Goal: Task Accomplishment & Management: Use online tool/utility

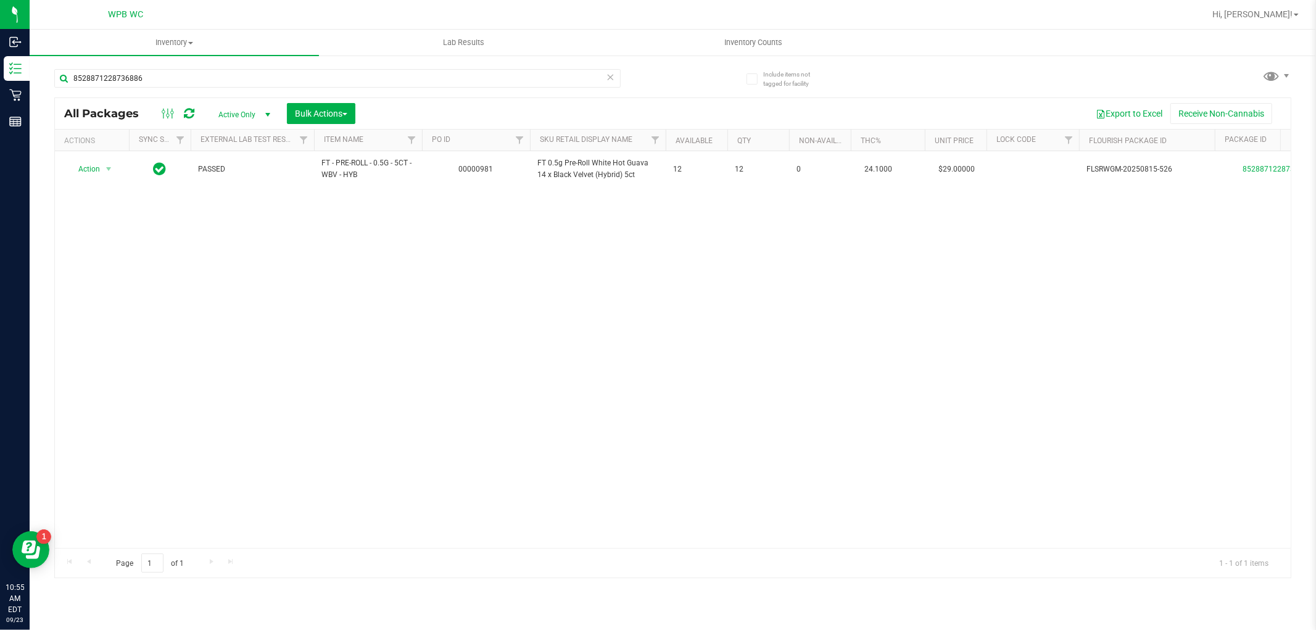
click at [834, 304] on div "Action Action Create package Edit attributes Global inventory Locate package Lo…" at bounding box center [673, 349] width 1236 height 397
click at [226, 79] on input "8528871228736886" at bounding box center [337, 78] width 566 height 19
click at [254, 294] on div "Action Action Create package Edit attributes Global inventory Locate package Lo…" at bounding box center [673, 349] width 1236 height 397
click at [165, 84] on input "7780268286017914" at bounding box center [337, 78] width 566 height 19
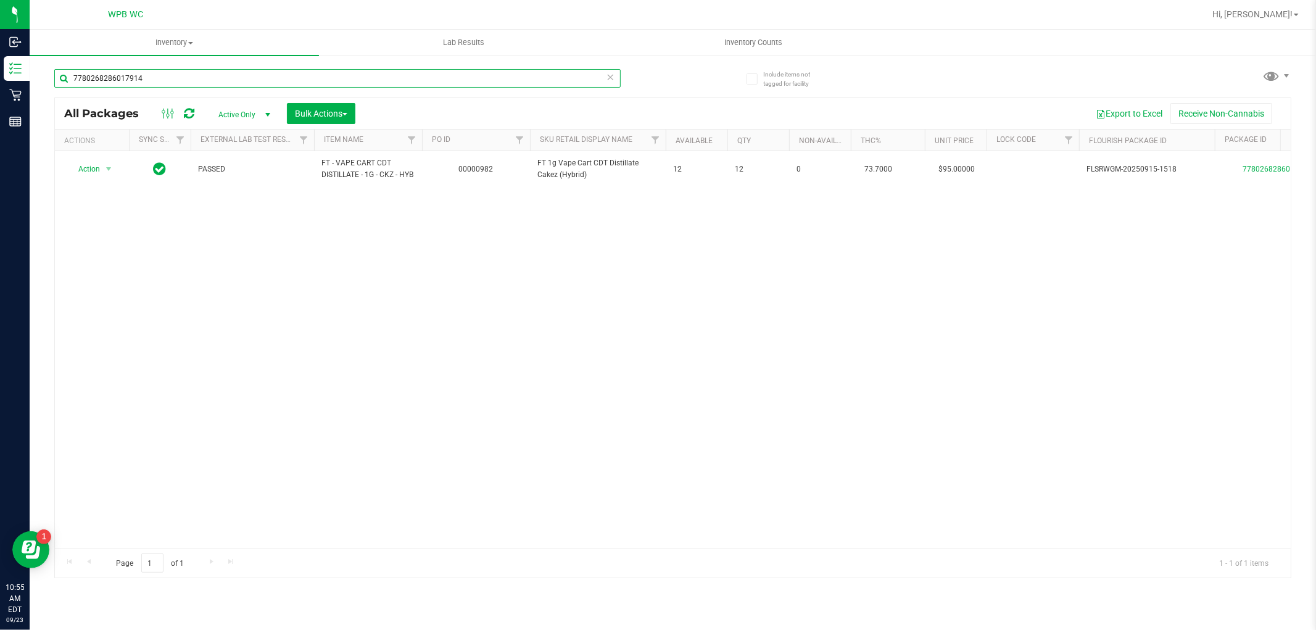
click at [165, 84] on input "7780268286017914" at bounding box center [337, 78] width 566 height 19
click at [199, 76] on input "6969375152050087" at bounding box center [337, 78] width 566 height 19
click at [176, 79] on input "0150928037815430" at bounding box center [337, 78] width 566 height 19
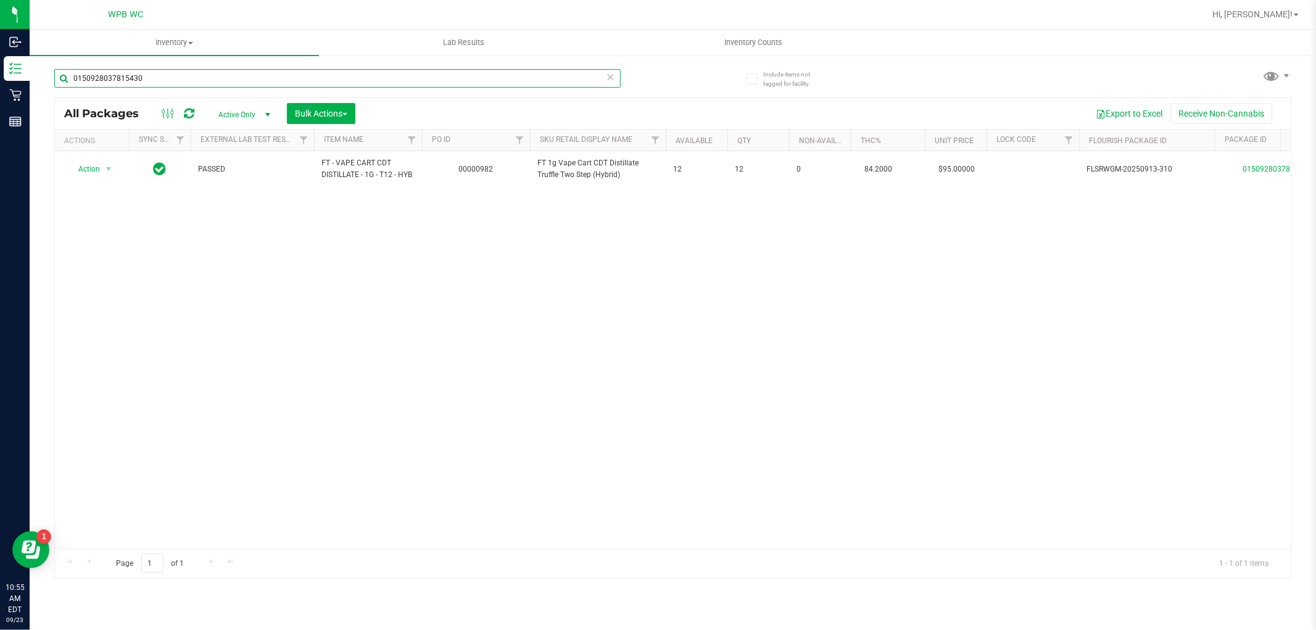
click at [176, 79] on input "0150928037815430" at bounding box center [337, 78] width 566 height 19
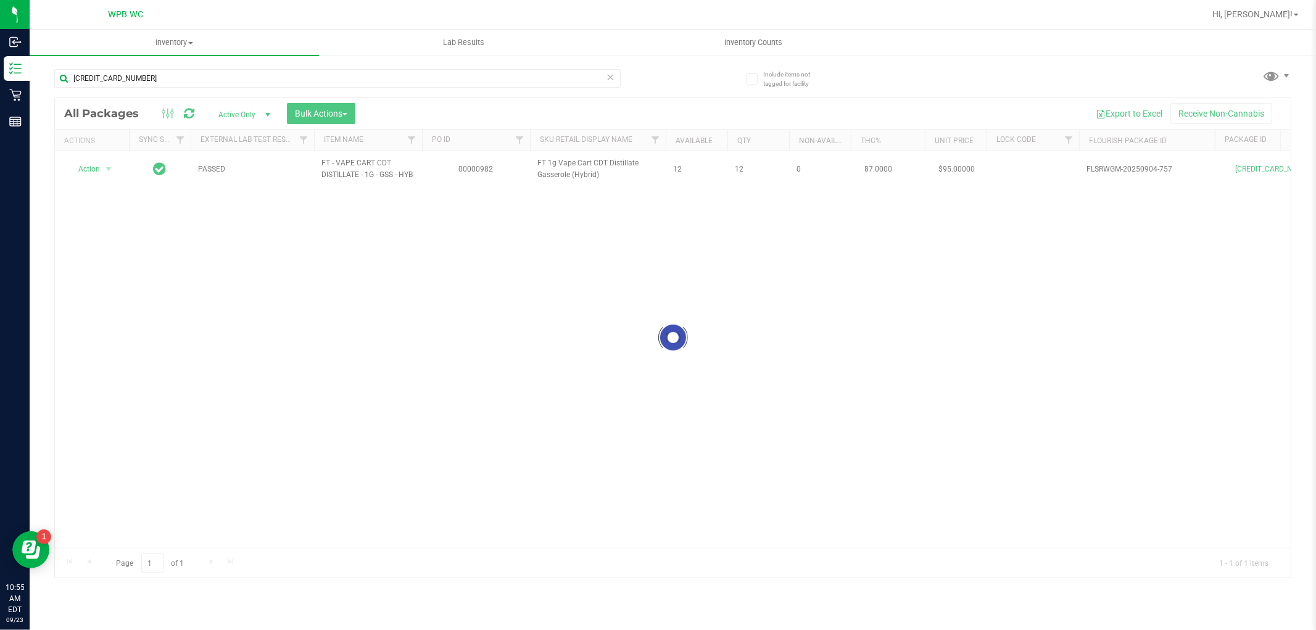
click at [397, 346] on div at bounding box center [673, 337] width 1236 height 479
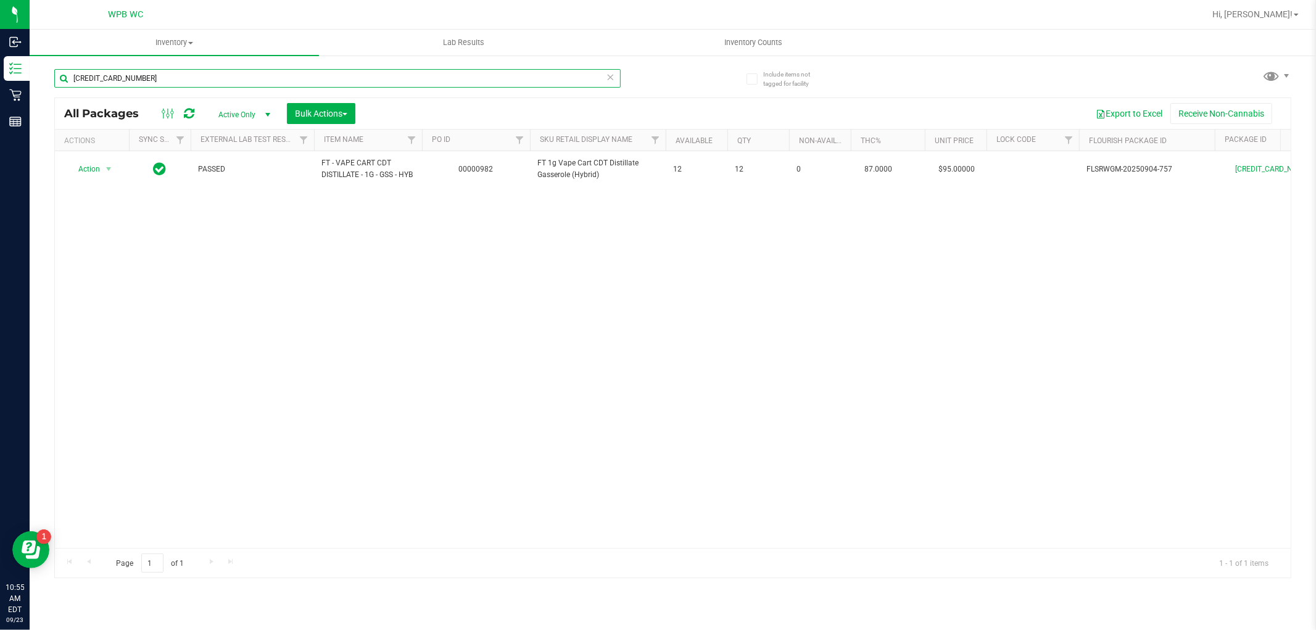
click at [196, 77] on input "[CREDIT_CARD_NUMBER]" at bounding box center [337, 78] width 566 height 19
click at [438, 365] on div "Action Action Create package Edit attributes Global inventory Locate package Lo…" at bounding box center [673, 349] width 1236 height 397
click at [188, 73] on input "0184779733453711" at bounding box center [337, 78] width 566 height 19
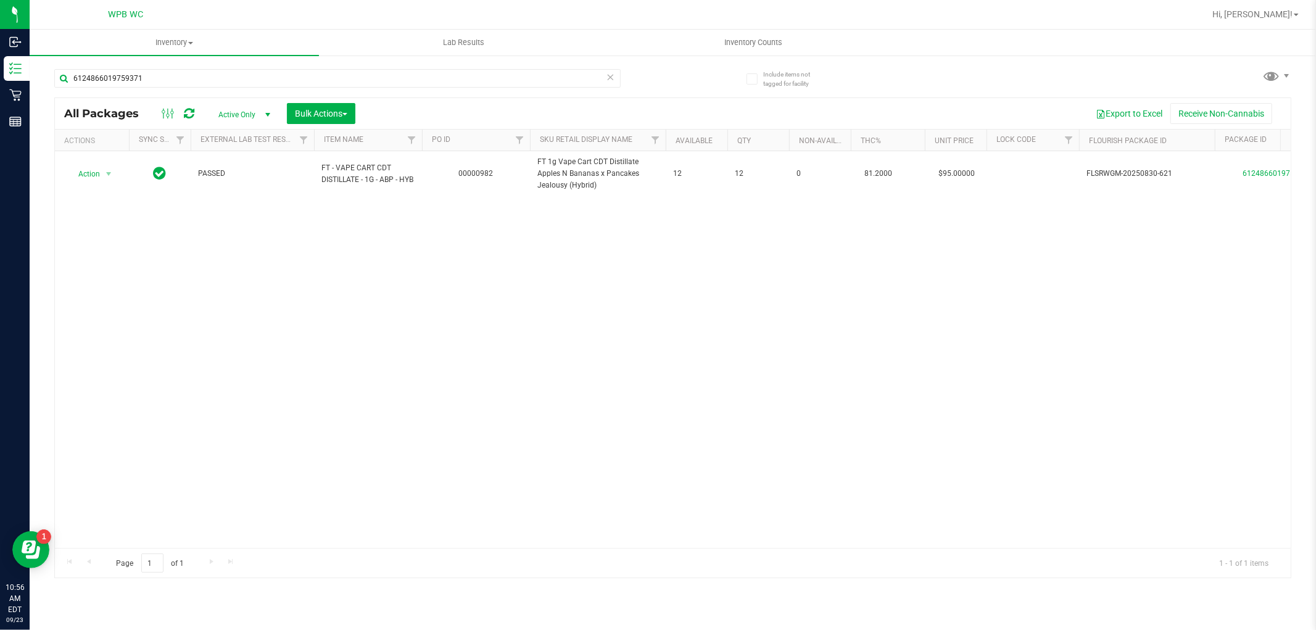
click at [294, 300] on div "Action Action Create package Edit attributes Global inventory Locate package Lo…" at bounding box center [673, 349] width 1236 height 397
click at [171, 72] on input "6124866019759371" at bounding box center [337, 78] width 566 height 19
click at [336, 398] on div "Action Action Create package Edit attributes Global inventory Locate package Lo…" at bounding box center [673, 349] width 1236 height 397
click at [144, 77] on input "2969961933054200" at bounding box center [337, 78] width 566 height 19
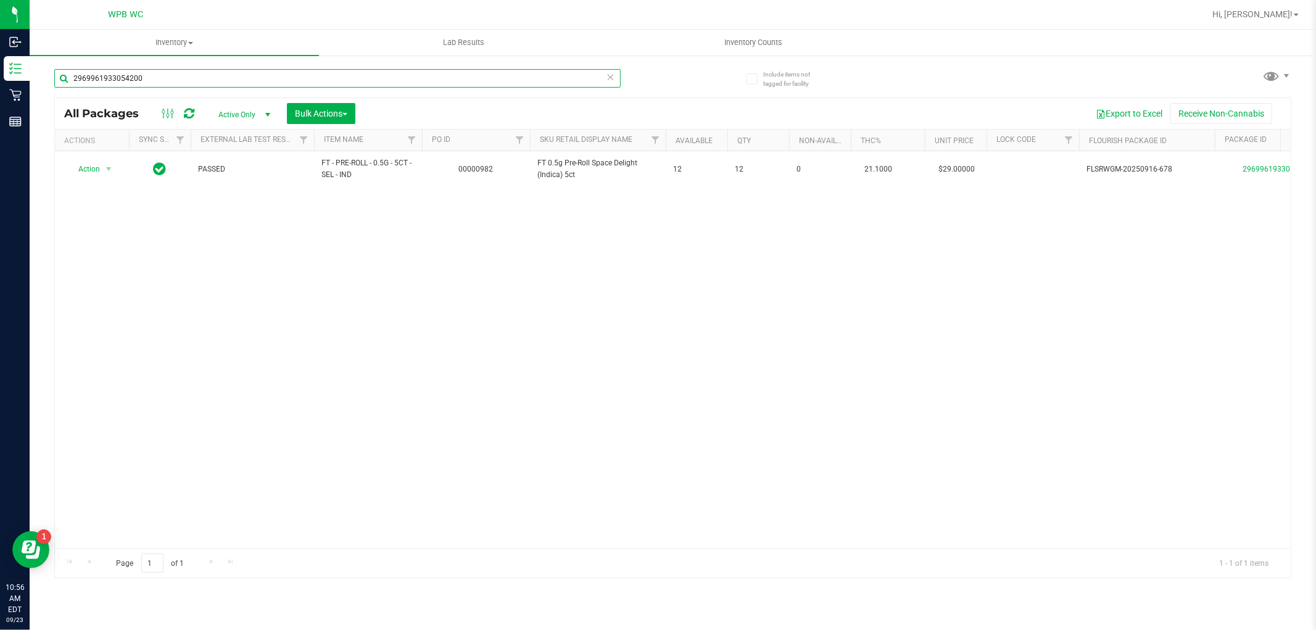
click at [144, 77] on input "2969961933054200" at bounding box center [337, 78] width 566 height 19
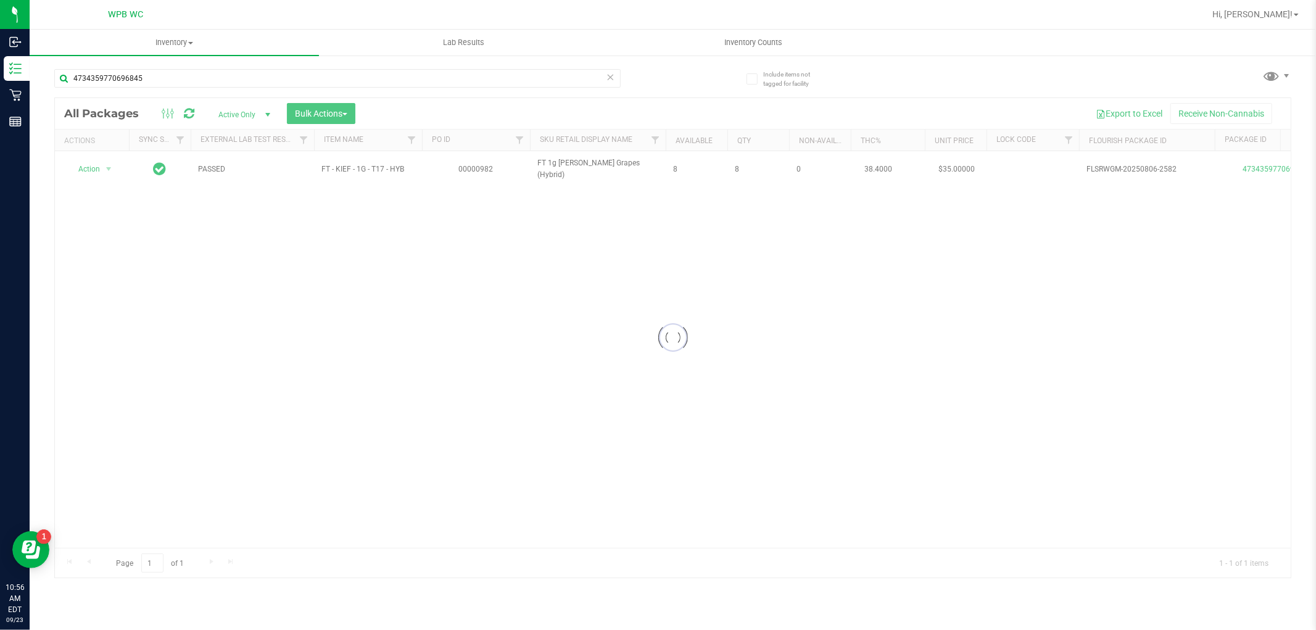
click at [435, 330] on div at bounding box center [673, 337] width 1236 height 479
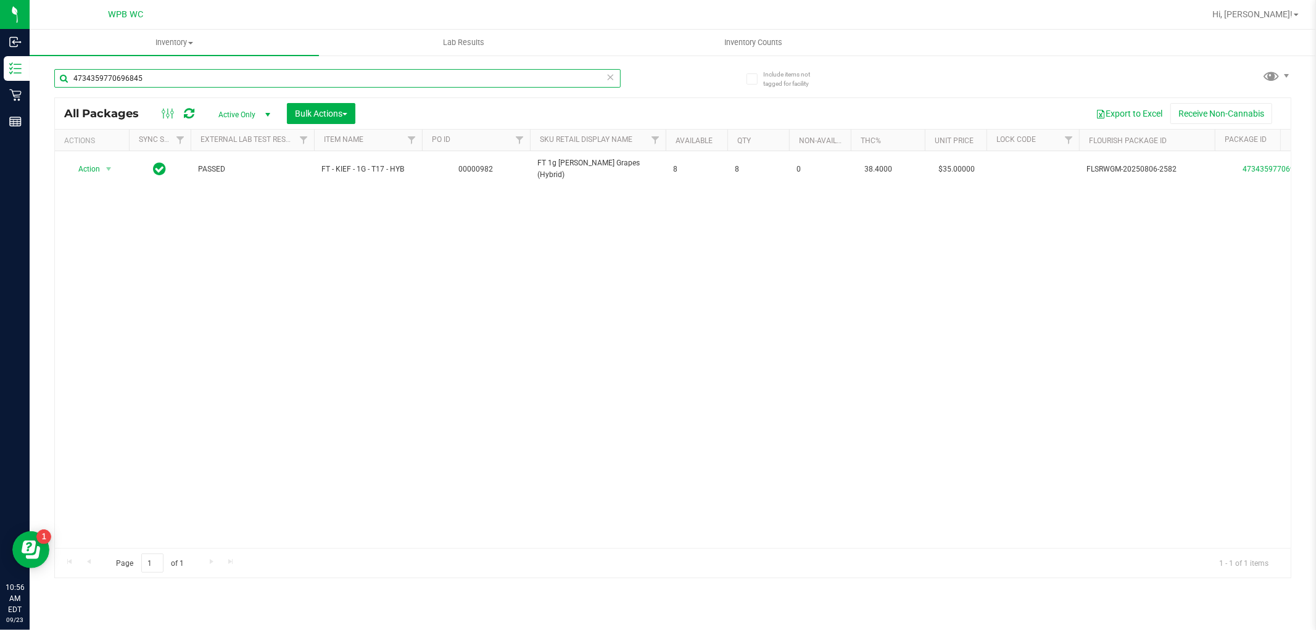
click at [196, 72] on input "4734359770696845" at bounding box center [337, 78] width 566 height 19
click at [165, 85] on input "9201350263306936" at bounding box center [337, 78] width 566 height 19
type input "7804764862696250"
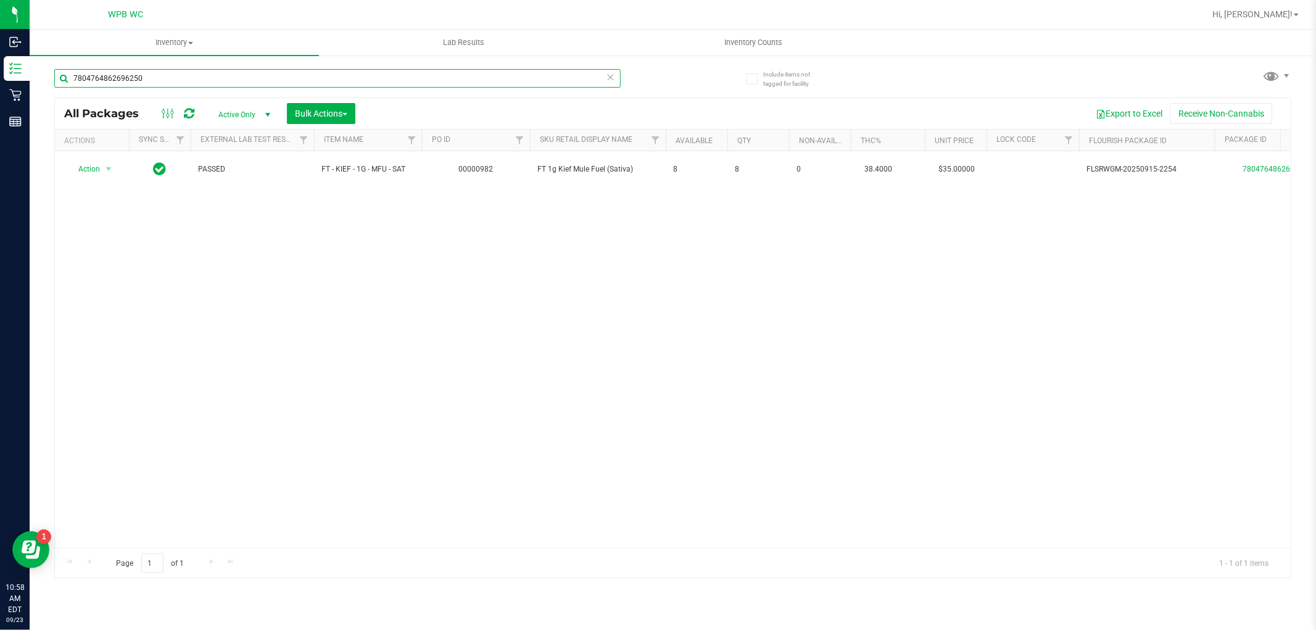
click at [218, 77] on input "7804764862696250" at bounding box center [337, 78] width 566 height 19
type input "7804764862696250"
click at [244, 381] on div "Action Action Edit attributes Global inventory Locate package Package audit log…" at bounding box center [673, 349] width 1236 height 397
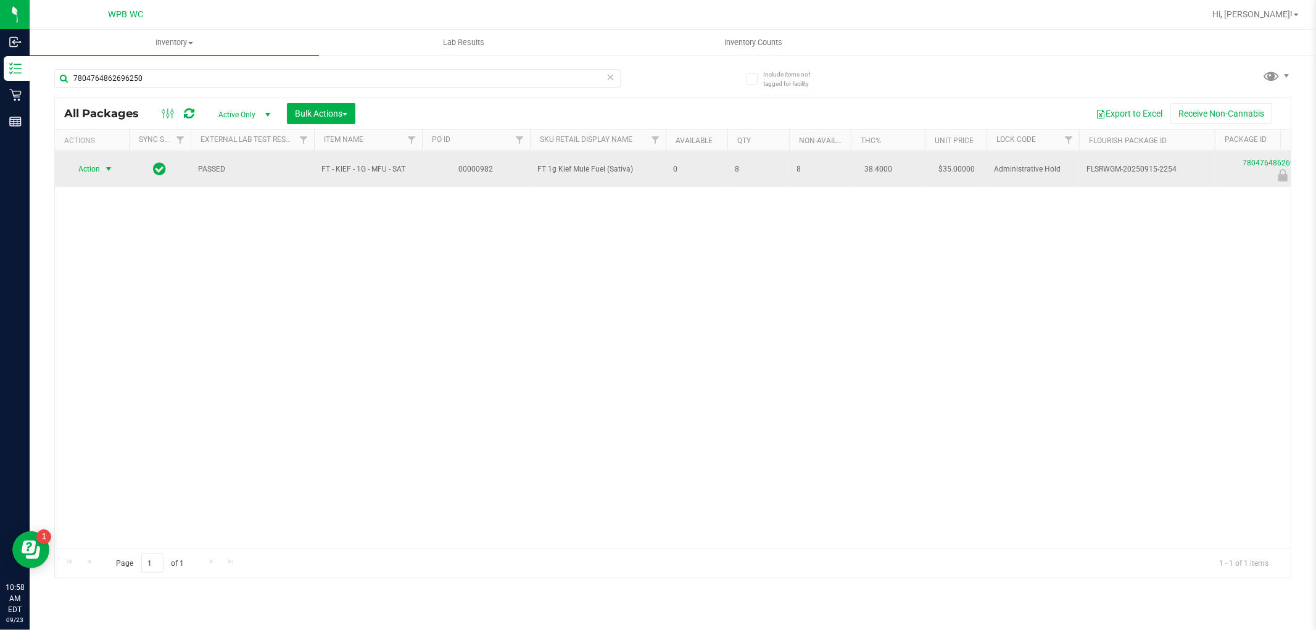
click at [101, 170] on span "select" at bounding box center [108, 168] width 15 height 17
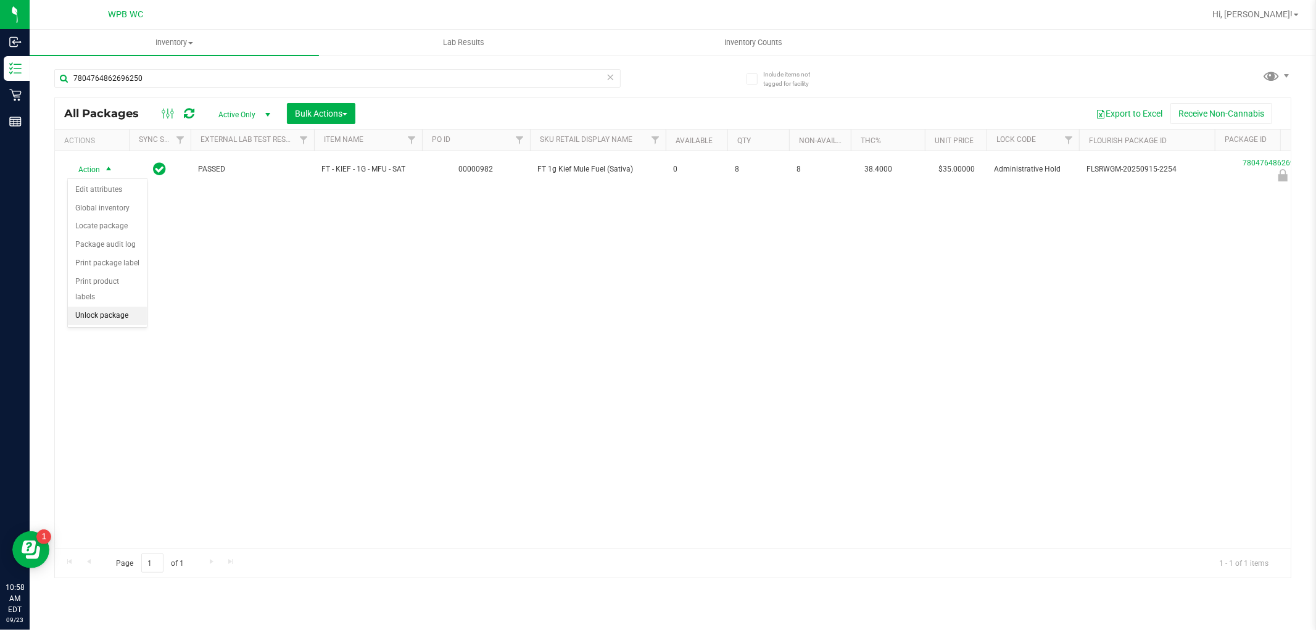
click at [114, 313] on li "Unlock package" at bounding box center [107, 316] width 79 height 19
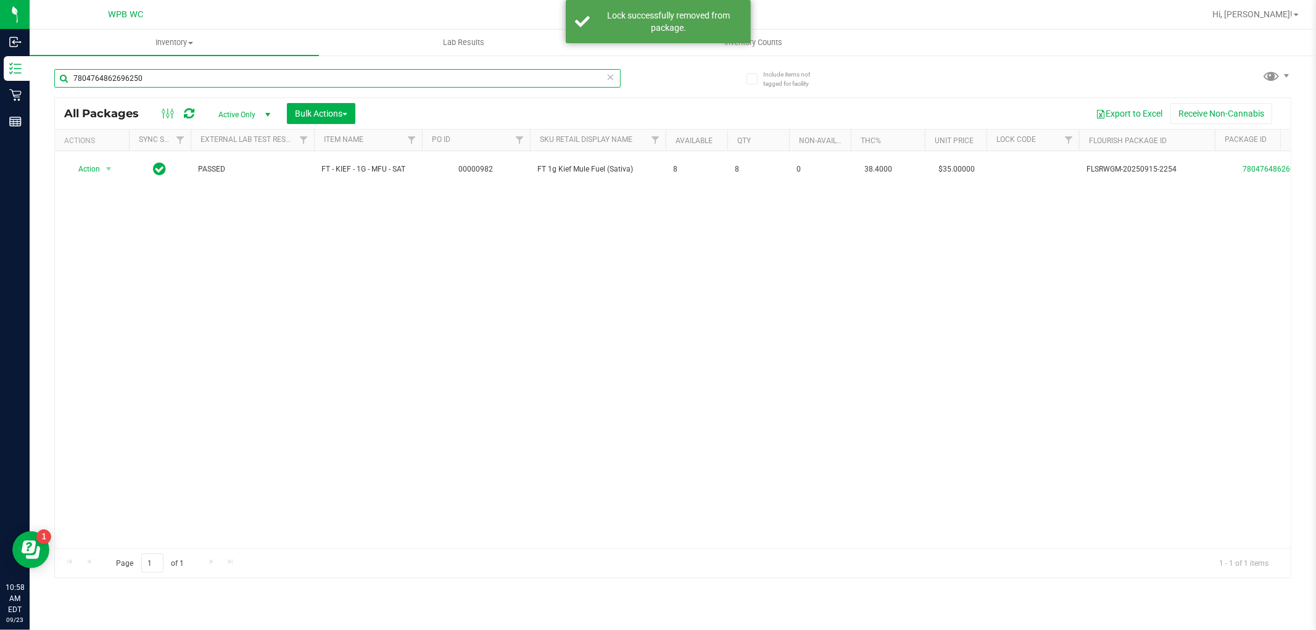
click at [183, 81] on input "7804764862696250" at bounding box center [337, 78] width 566 height 19
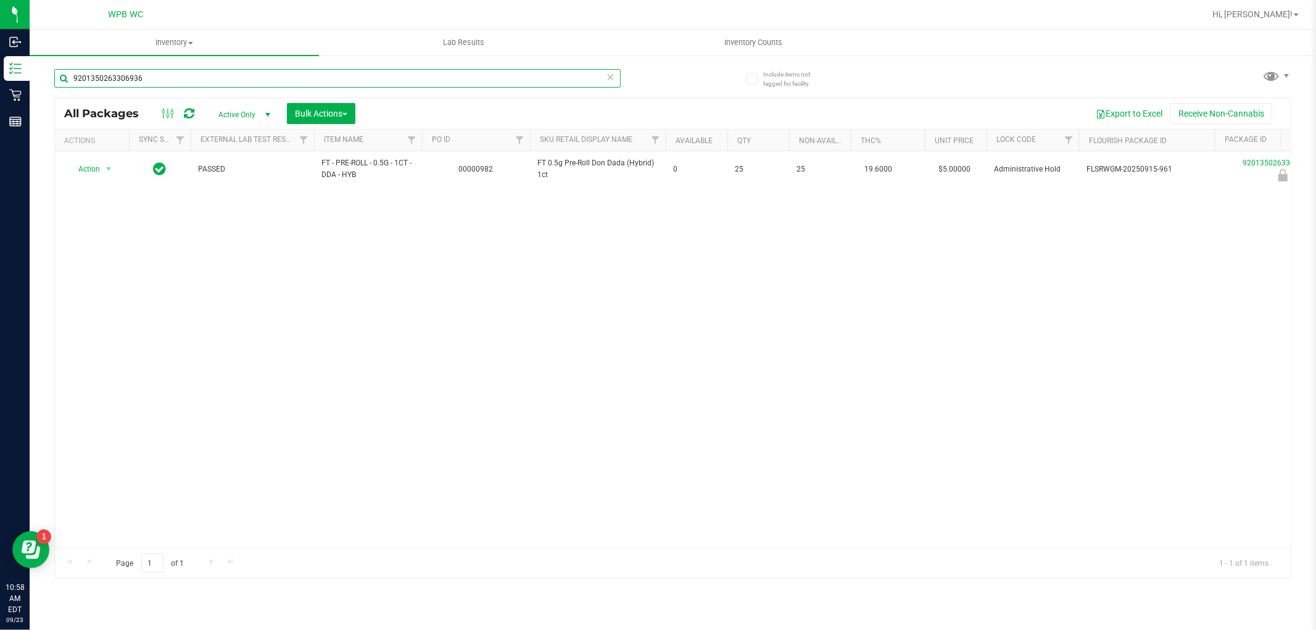
type input "9201350263306936"
click at [276, 371] on div "Action Action Edit attributes Global inventory Locate package Package audit log…" at bounding box center [673, 349] width 1236 height 397
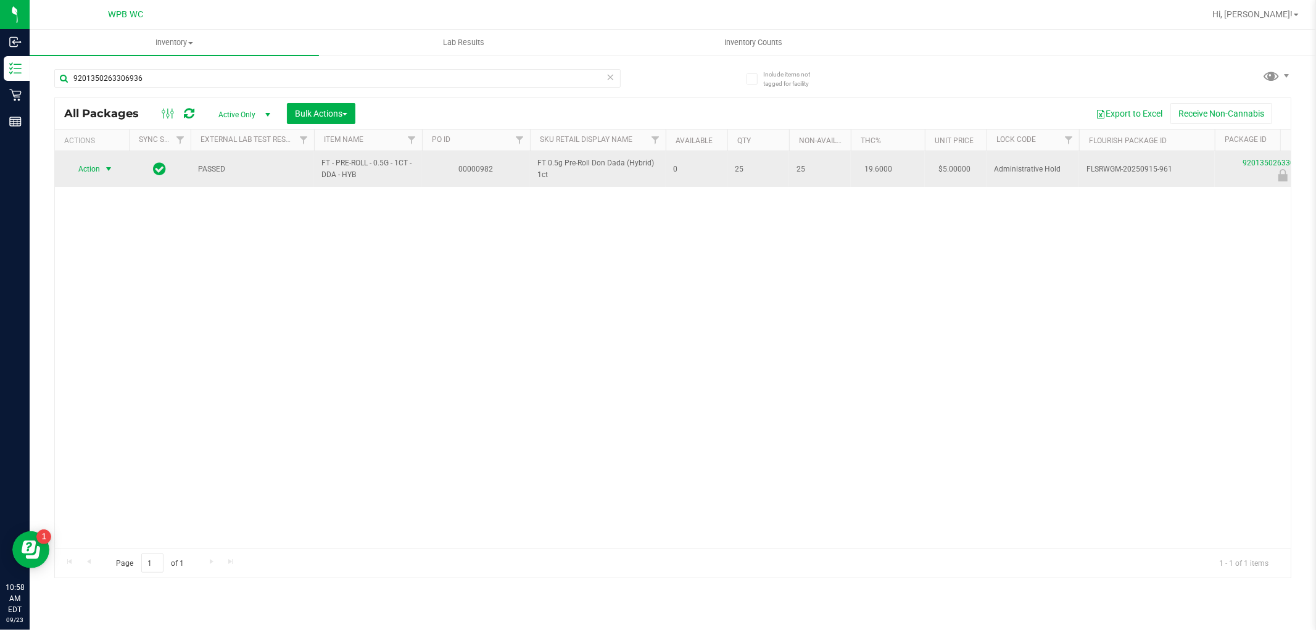
click at [102, 173] on span "select" at bounding box center [108, 168] width 15 height 17
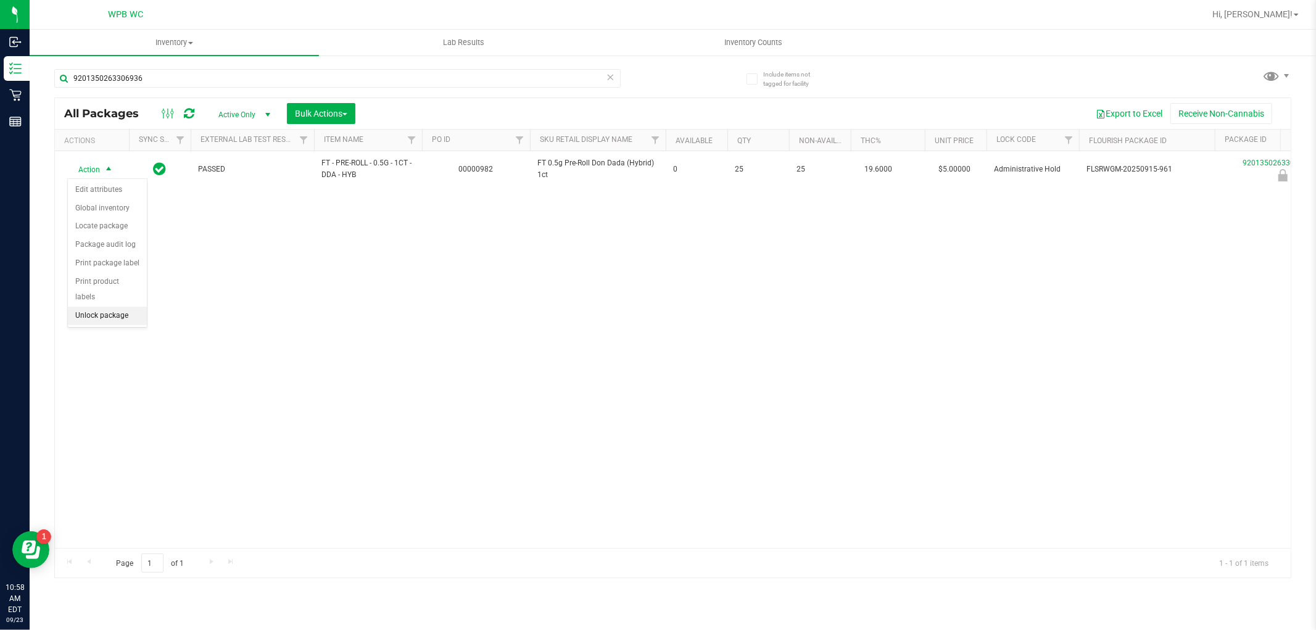
click at [120, 316] on li "Unlock package" at bounding box center [107, 316] width 79 height 19
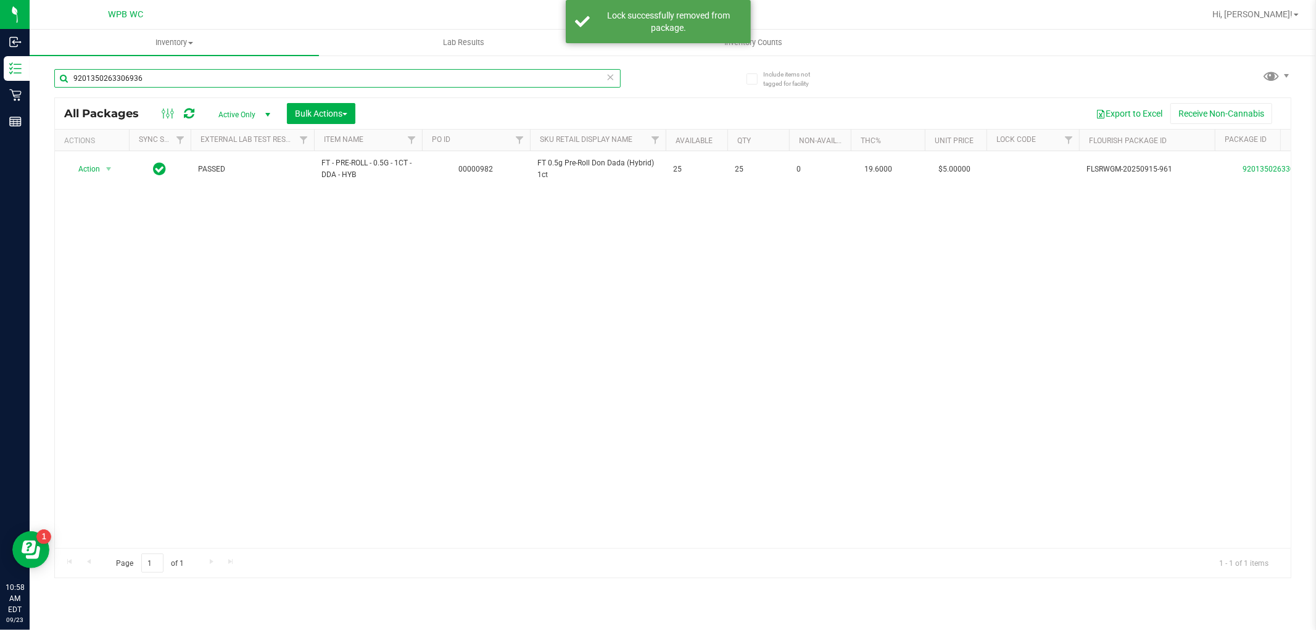
click at [212, 81] on input "9201350263306936" at bounding box center [337, 78] width 566 height 19
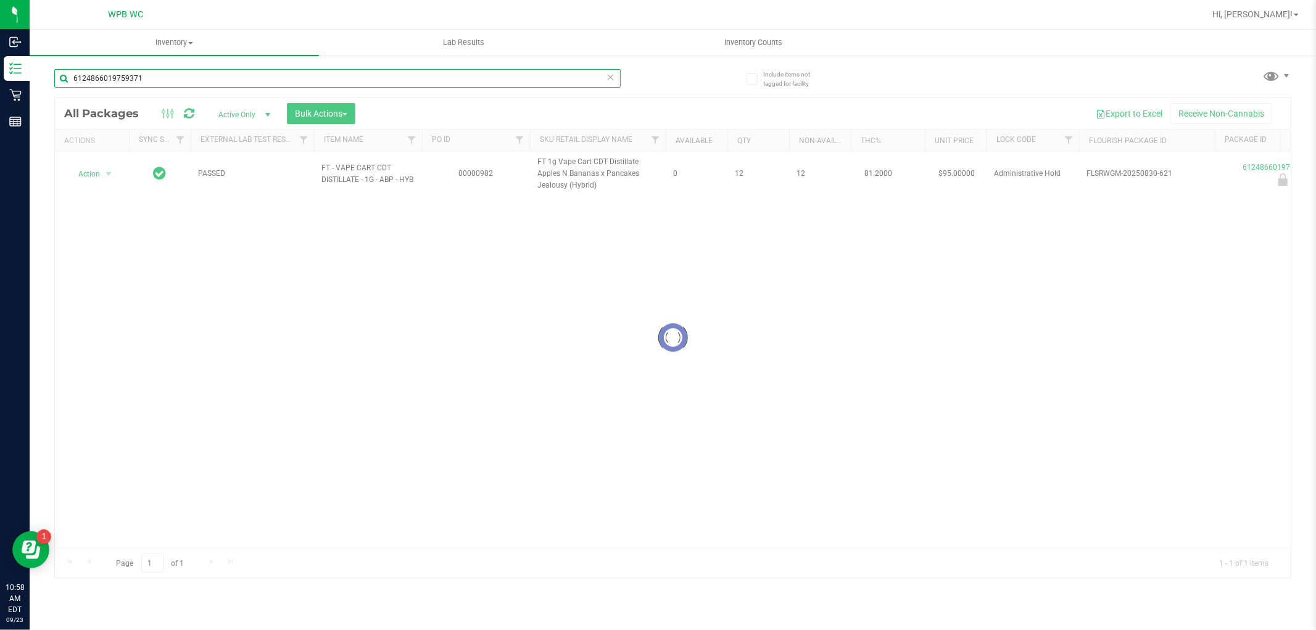
type input "6124866019759371"
click at [307, 275] on div at bounding box center [673, 337] width 1236 height 479
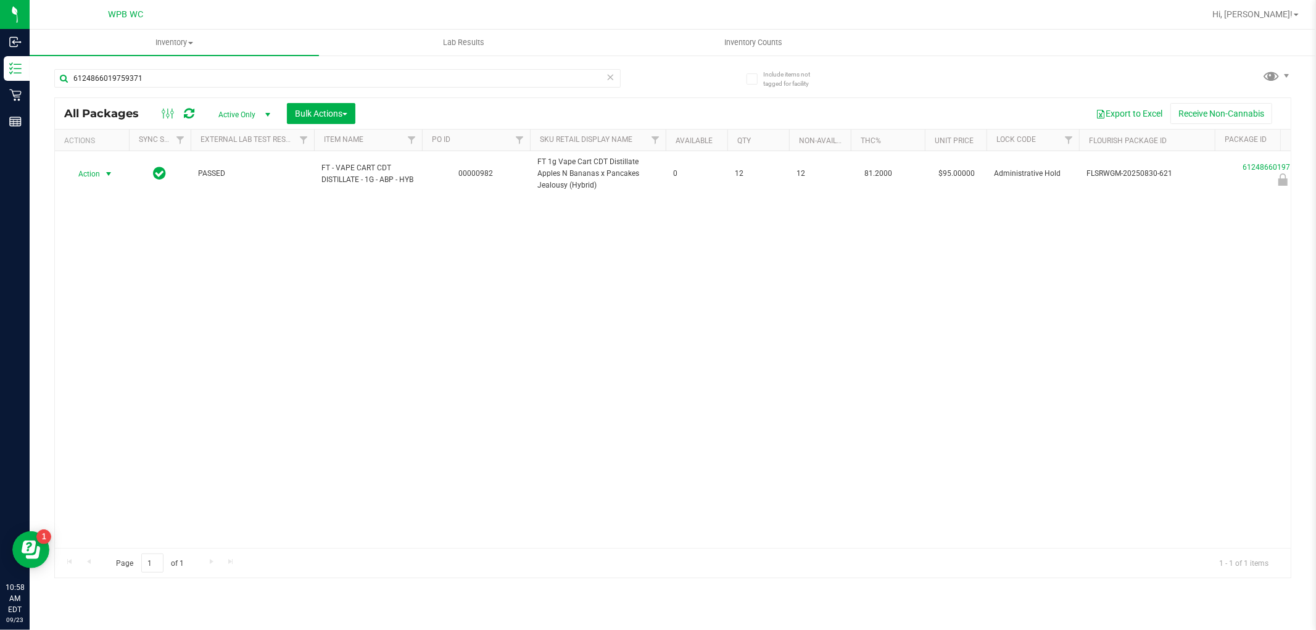
click at [102, 177] on span "select" at bounding box center [108, 173] width 15 height 17
click at [120, 323] on li "Unlock package" at bounding box center [107, 321] width 79 height 19
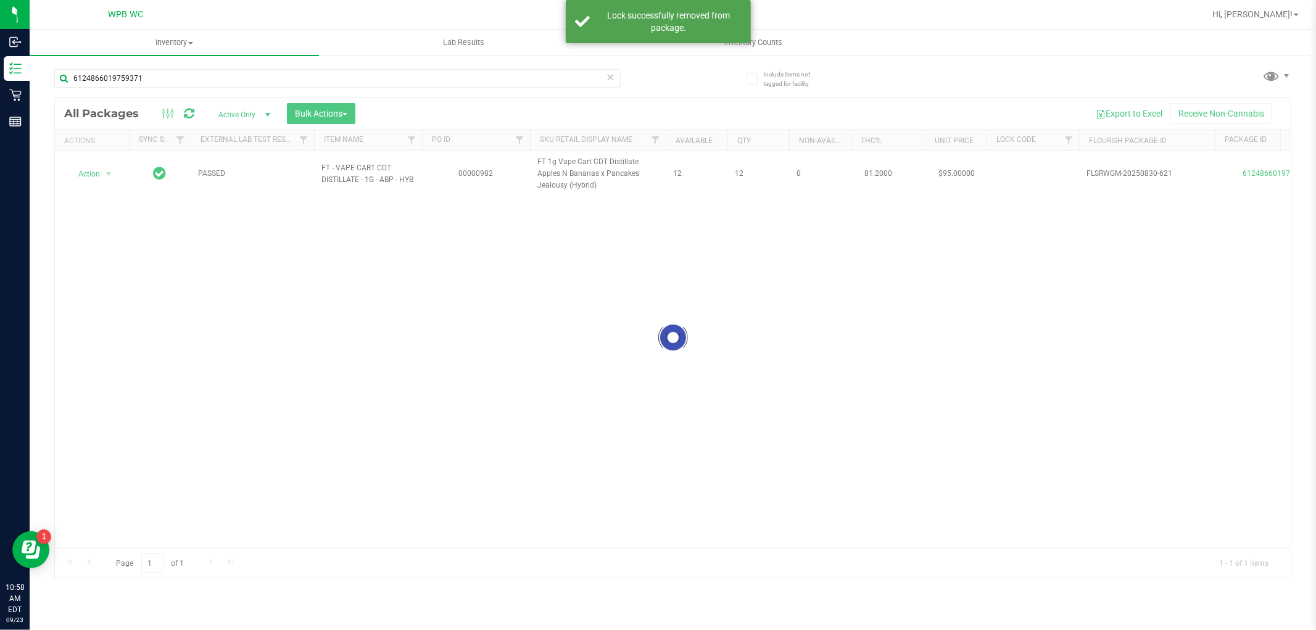
drag, startPoint x: 312, startPoint y: 355, endPoint x: 291, endPoint y: 278, distance: 79.9
click at [311, 355] on div at bounding box center [673, 337] width 1236 height 479
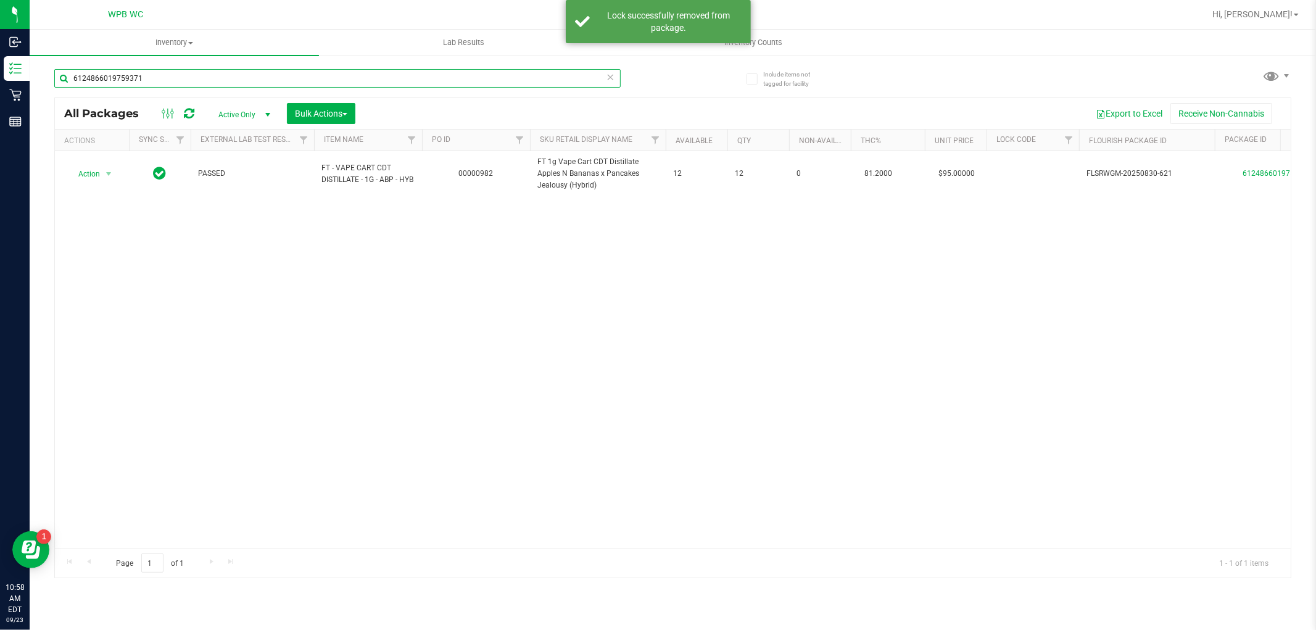
click at [164, 86] on input "6124866019759371" at bounding box center [337, 78] width 566 height 19
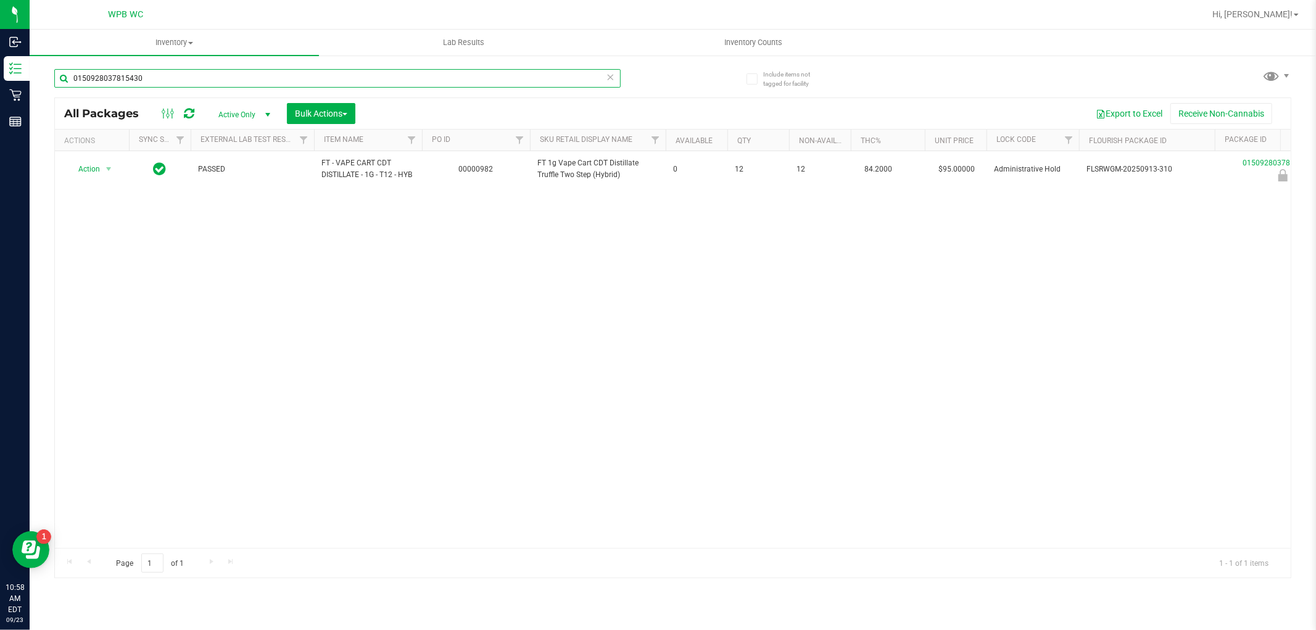
type input "0150928037815430"
click at [471, 315] on div "Action Action Edit attributes Global inventory Locate package Package audit log…" at bounding box center [673, 349] width 1236 height 397
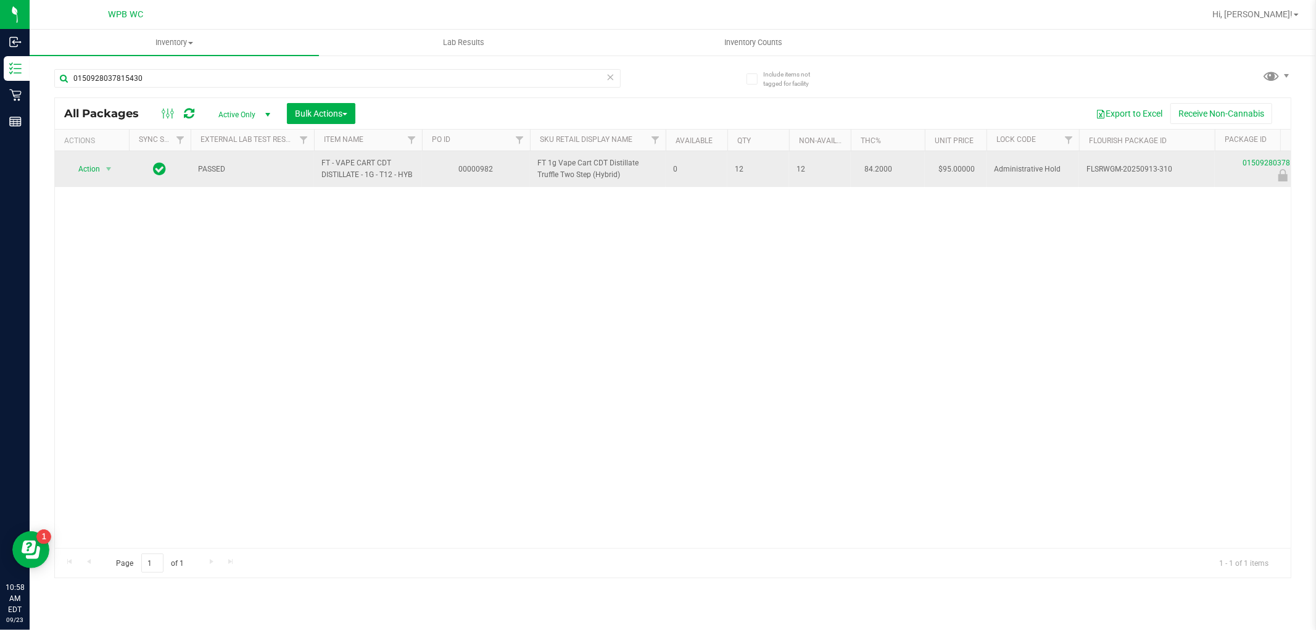
click at [60, 180] on td "Action Action Edit attributes Global inventory Locate package Package audit log…" at bounding box center [92, 169] width 74 height 36
click at [89, 170] on span "Action" at bounding box center [83, 168] width 33 height 17
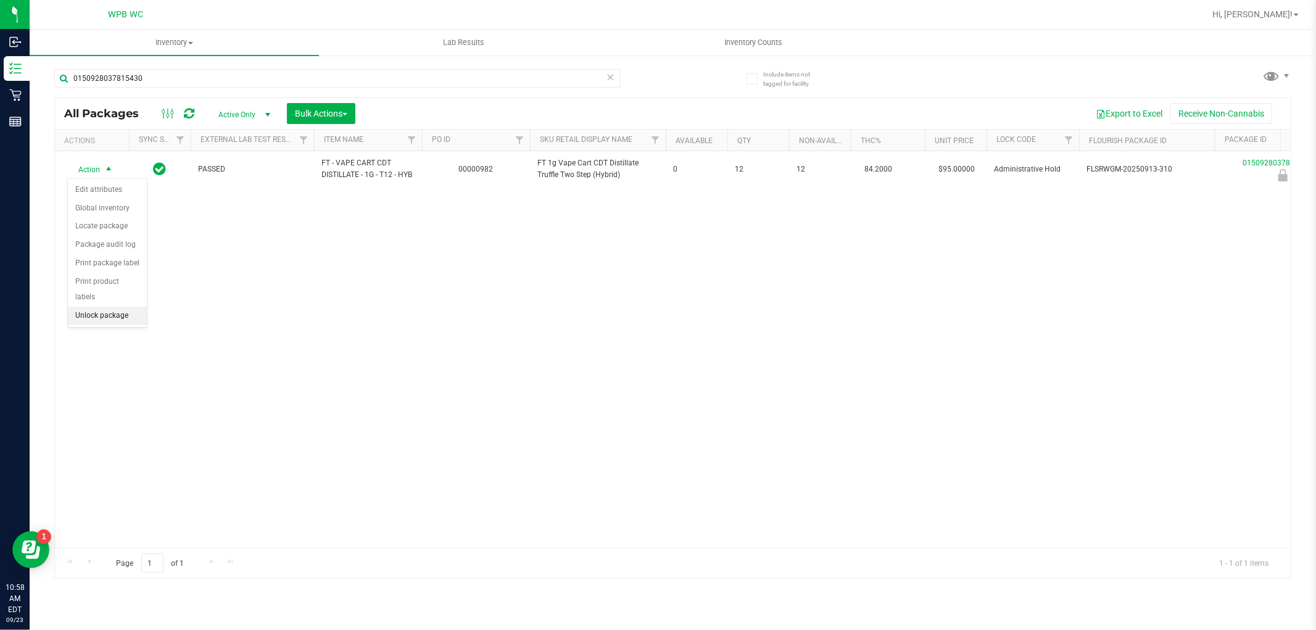
click at [112, 312] on li "Unlock package" at bounding box center [107, 316] width 79 height 19
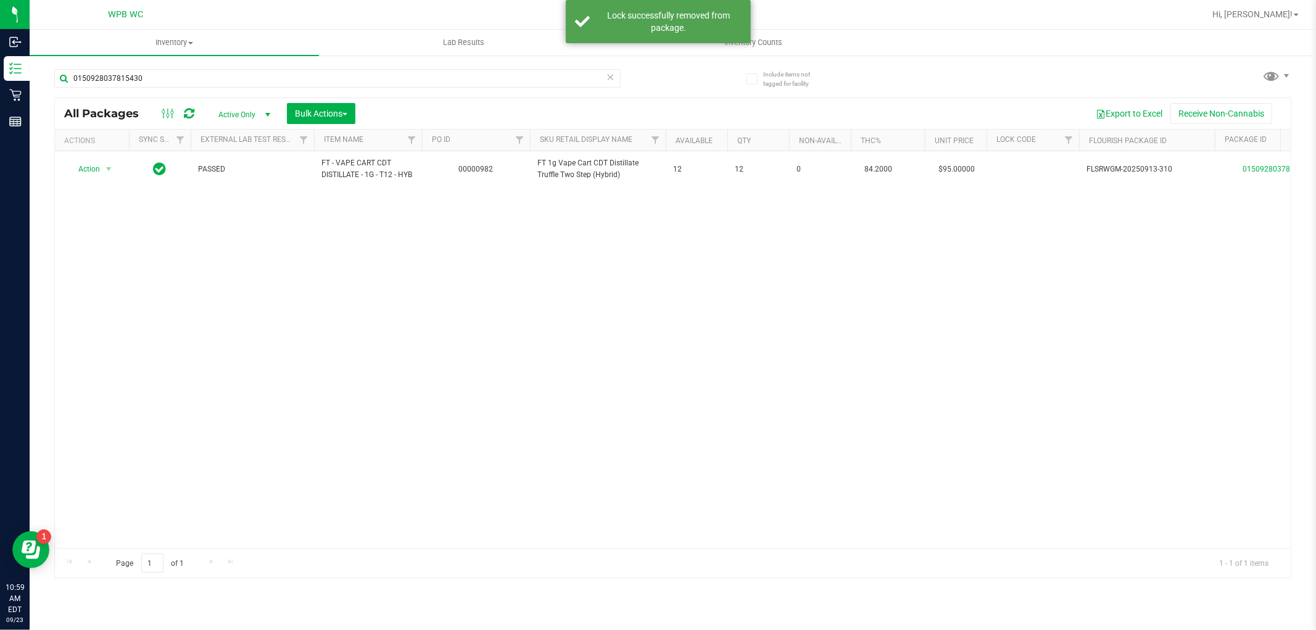
click at [199, 64] on div "0150928037815430" at bounding box center [363, 77] width 619 height 39
click at [189, 91] on div "0150928037815430" at bounding box center [337, 83] width 566 height 28
click at [191, 83] on input "0150928037815430" at bounding box center [337, 78] width 566 height 19
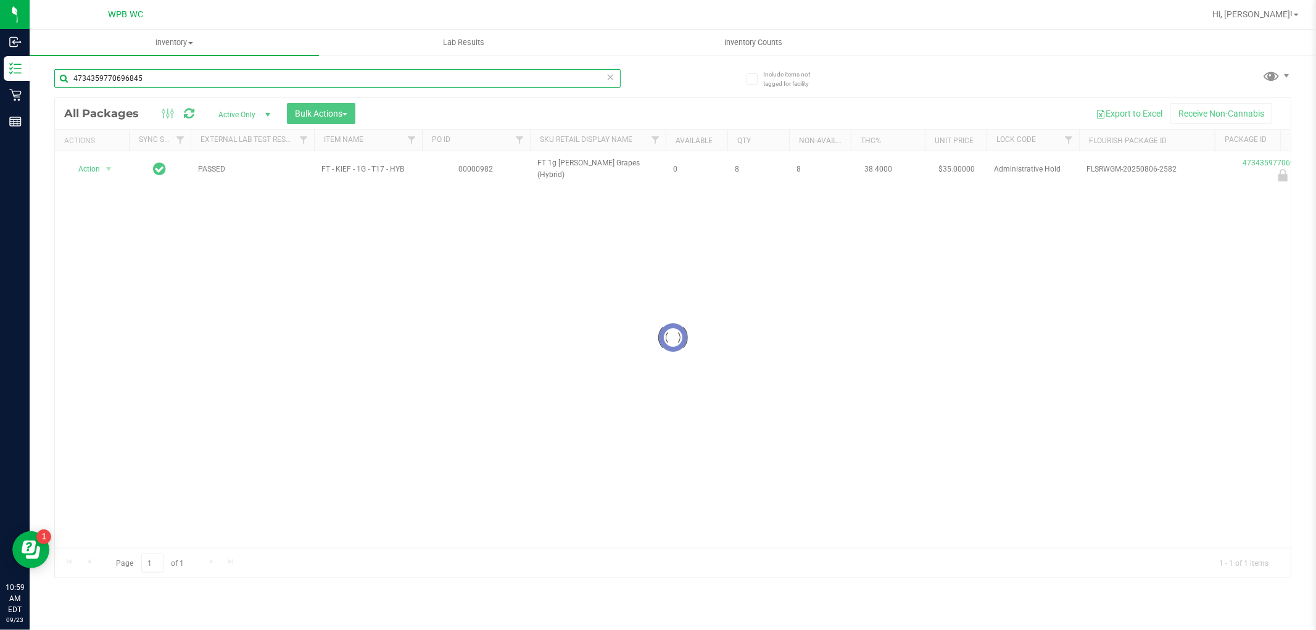
type input "4734359770696845"
click at [368, 381] on div at bounding box center [673, 337] width 1236 height 479
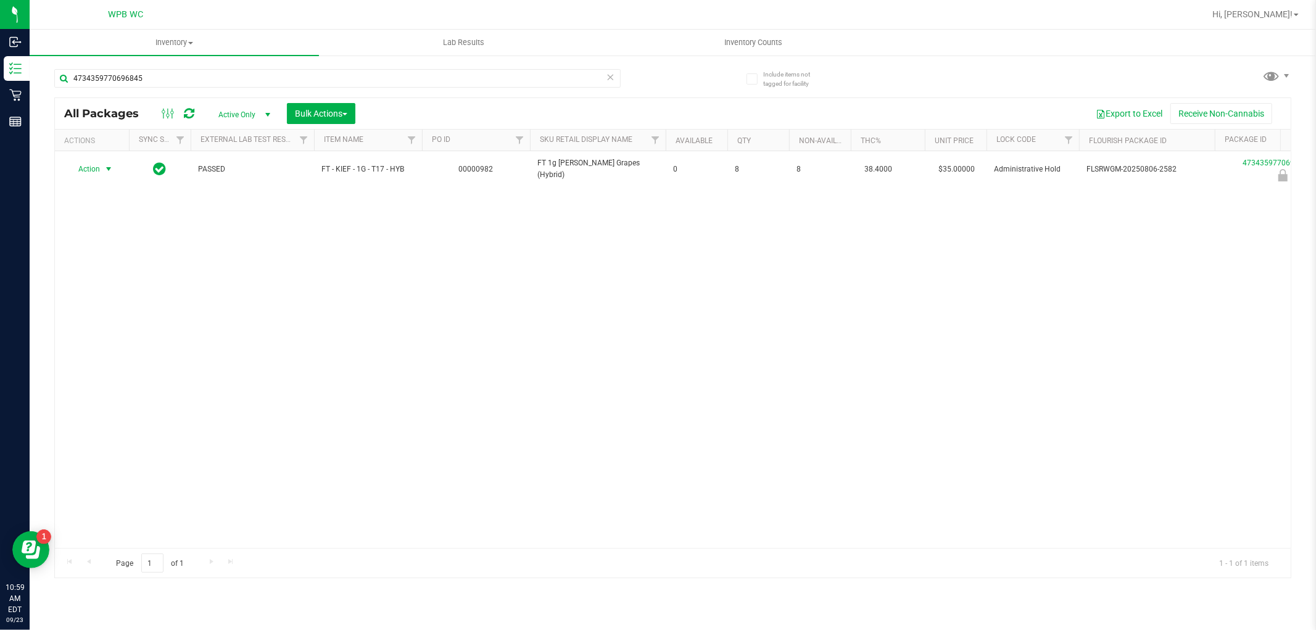
click at [88, 169] on span "Action" at bounding box center [83, 168] width 33 height 17
click at [96, 323] on li "Unlock package" at bounding box center [107, 316] width 79 height 19
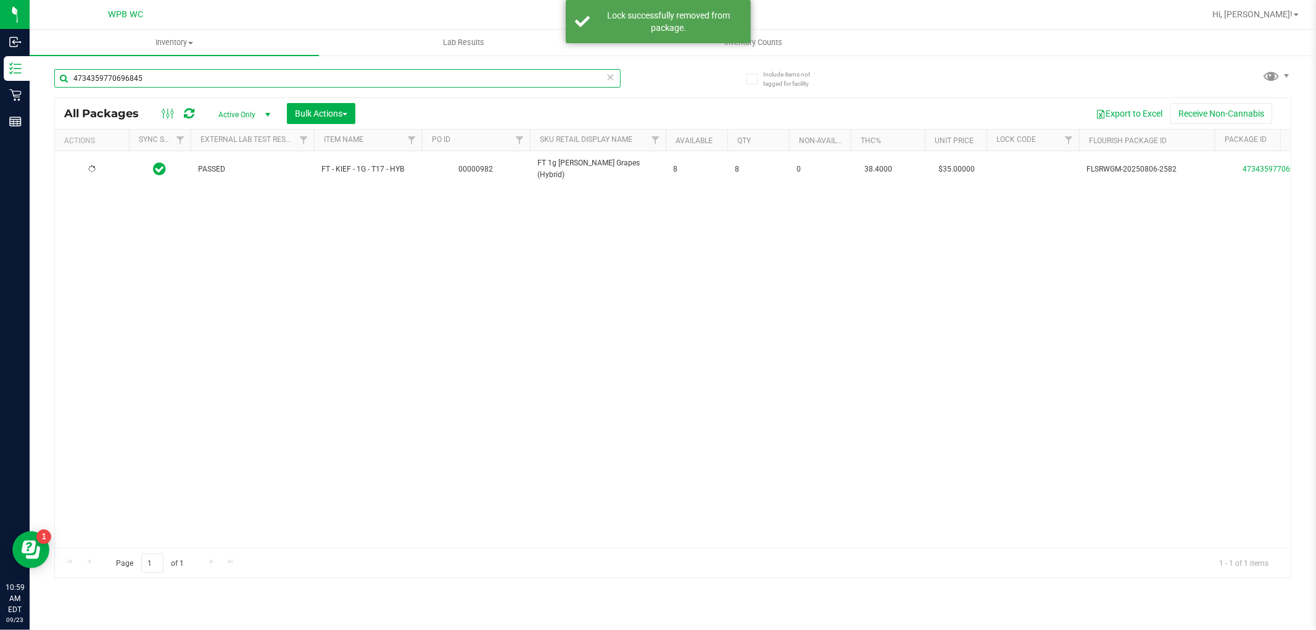
click at [165, 75] on input "4734359770696845" at bounding box center [337, 78] width 566 height 19
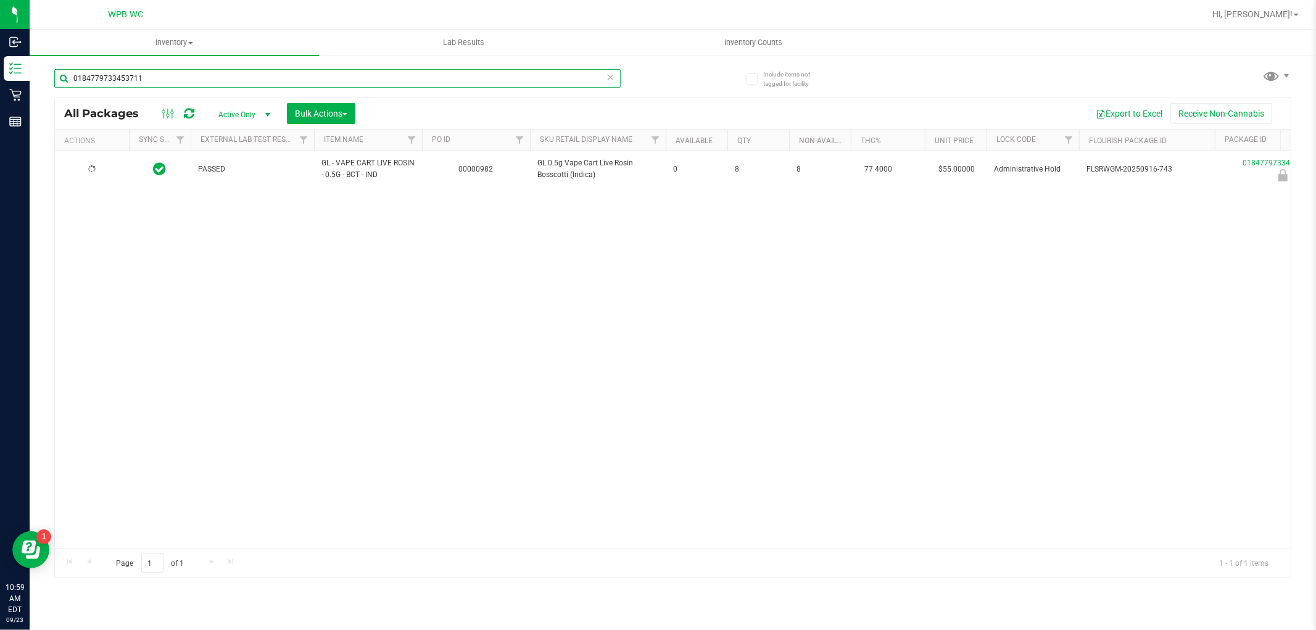
type input "0184779733453711"
click at [318, 258] on div "PASSED GL - VAPE CART LIVE ROSIN - 0.5G - BCT - IND 00000982 GL 0.5g Vape Cart …" at bounding box center [673, 349] width 1236 height 397
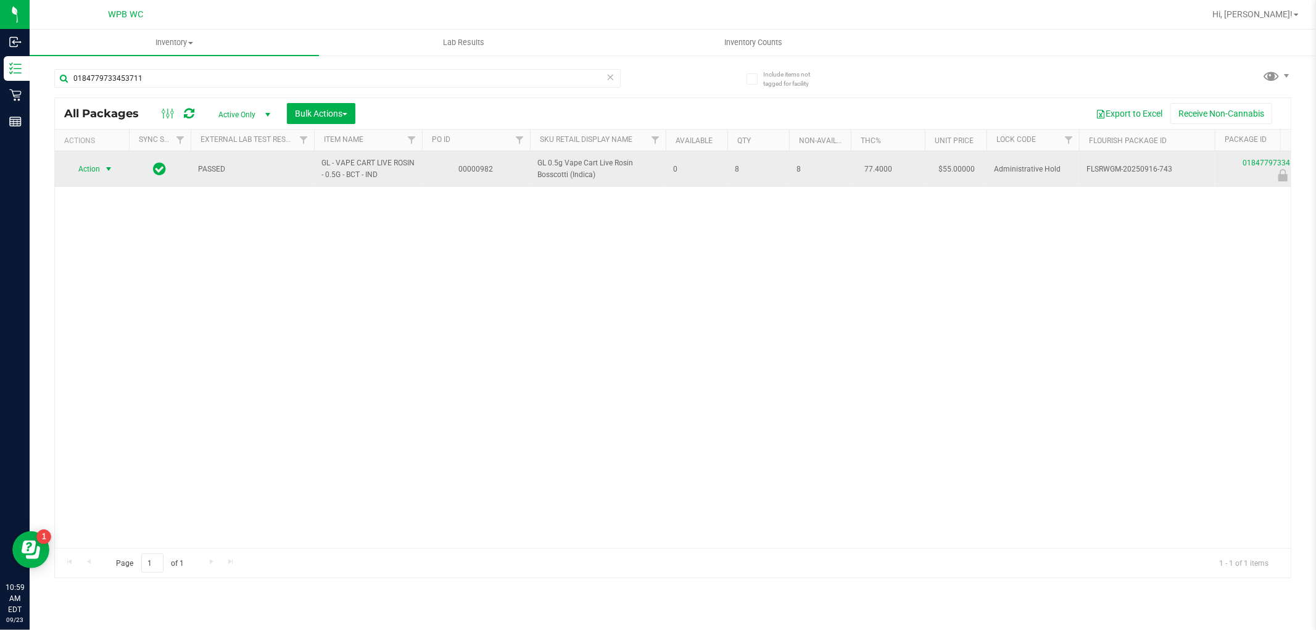
click at [106, 171] on span "select" at bounding box center [109, 169] width 10 height 10
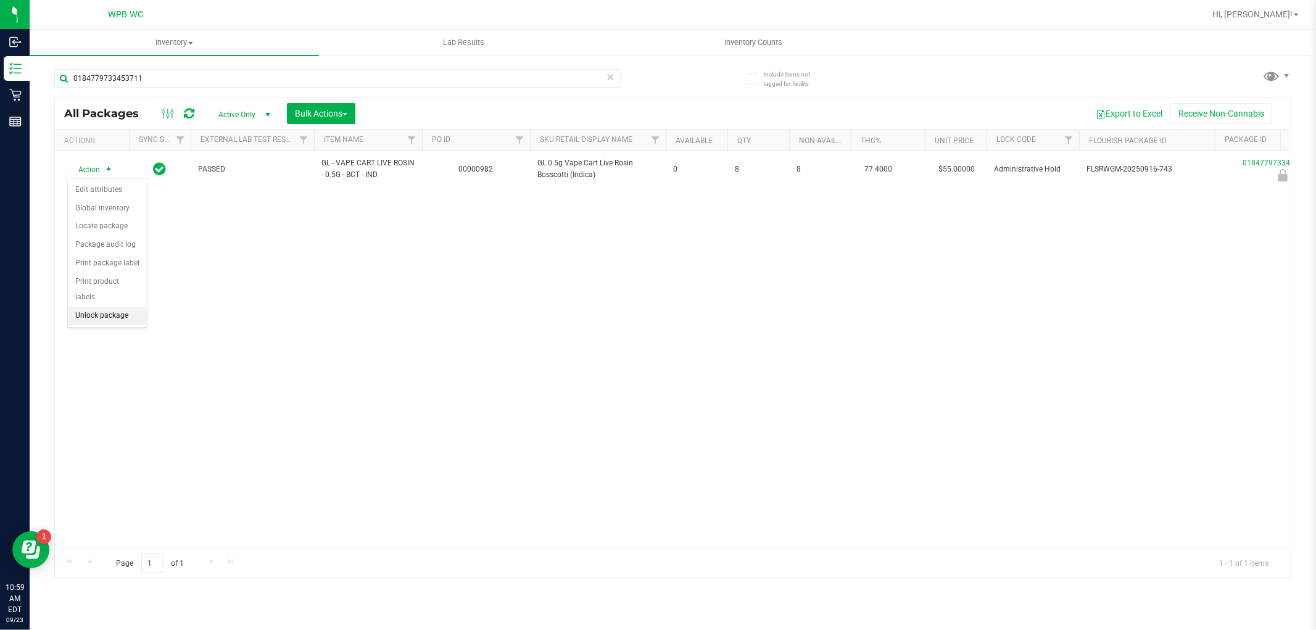
click at [126, 316] on li "Unlock package" at bounding box center [107, 316] width 79 height 19
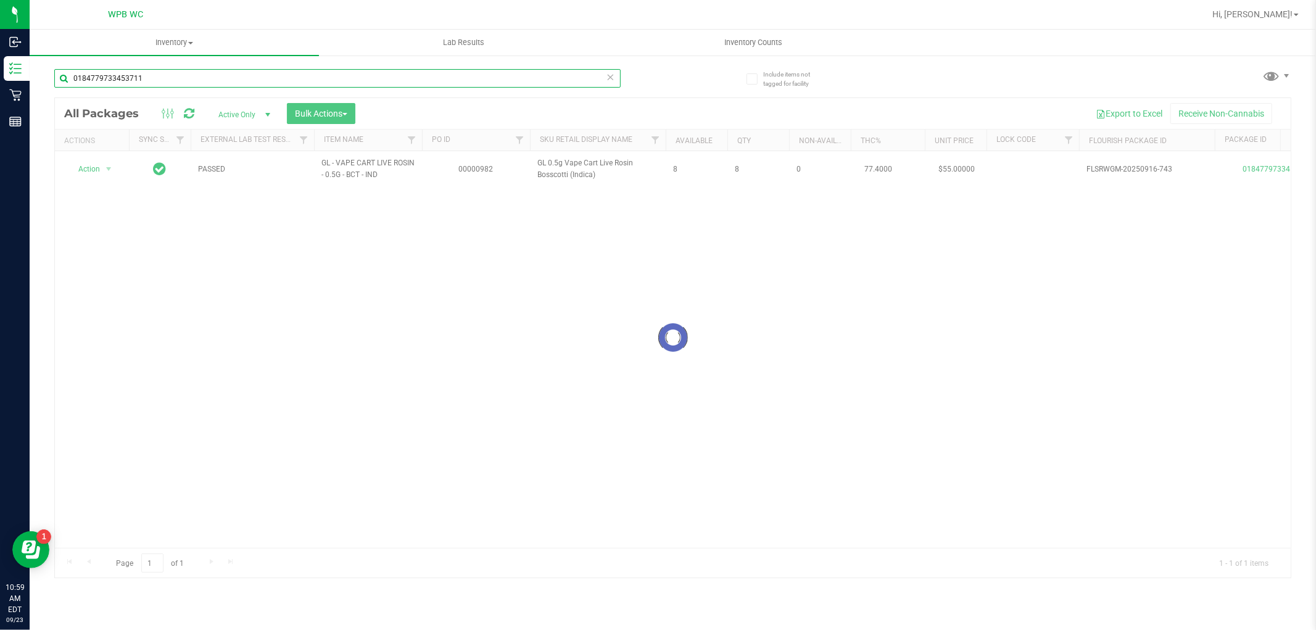
click at [231, 73] on input "0184779733453711" at bounding box center [337, 78] width 566 height 19
type input "6969375152050087"
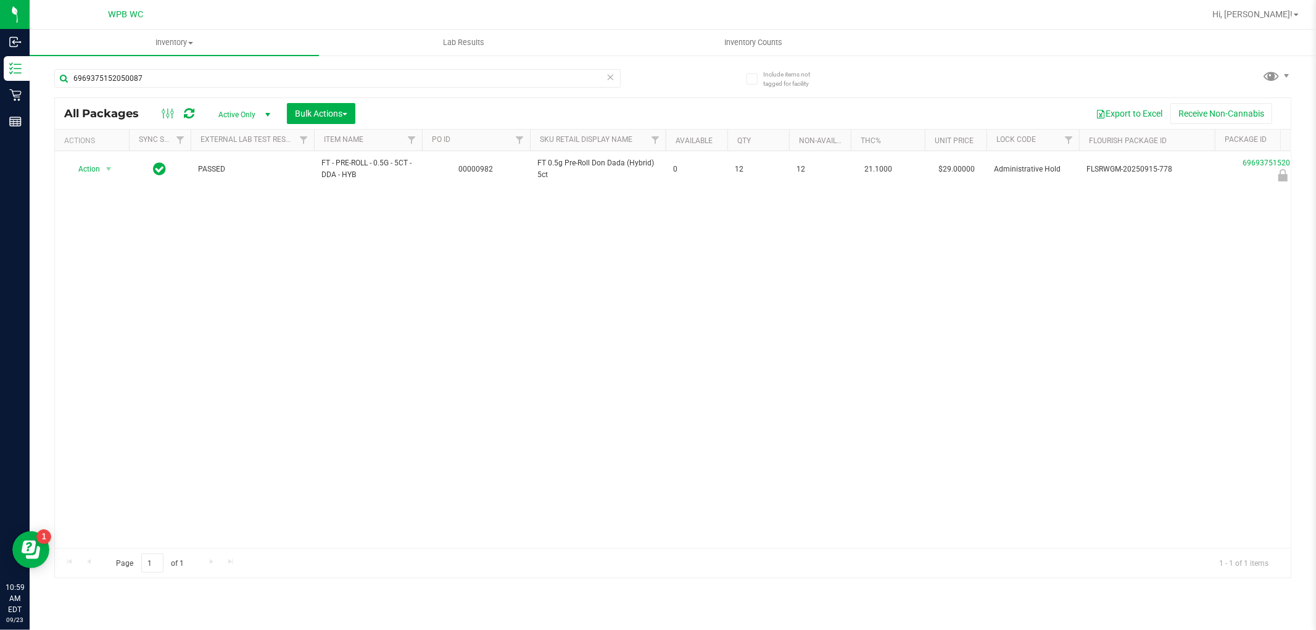
click at [243, 274] on div "Action Action Edit attributes Global inventory Locate package Package audit log…" at bounding box center [673, 349] width 1236 height 397
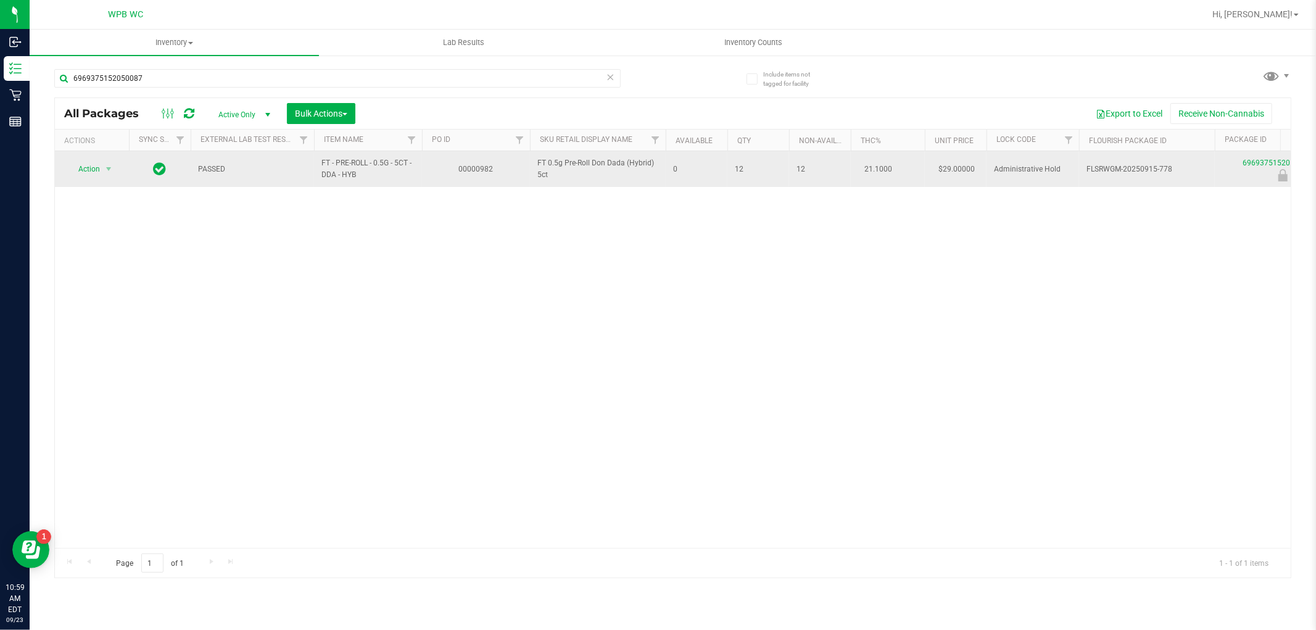
click at [118, 167] on div "Action Action Edit attributes Global inventory Locate package Package audit log…" at bounding box center [91, 168] width 59 height 17
click at [99, 170] on span "Action" at bounding box center [83, 168] width 33 height 17
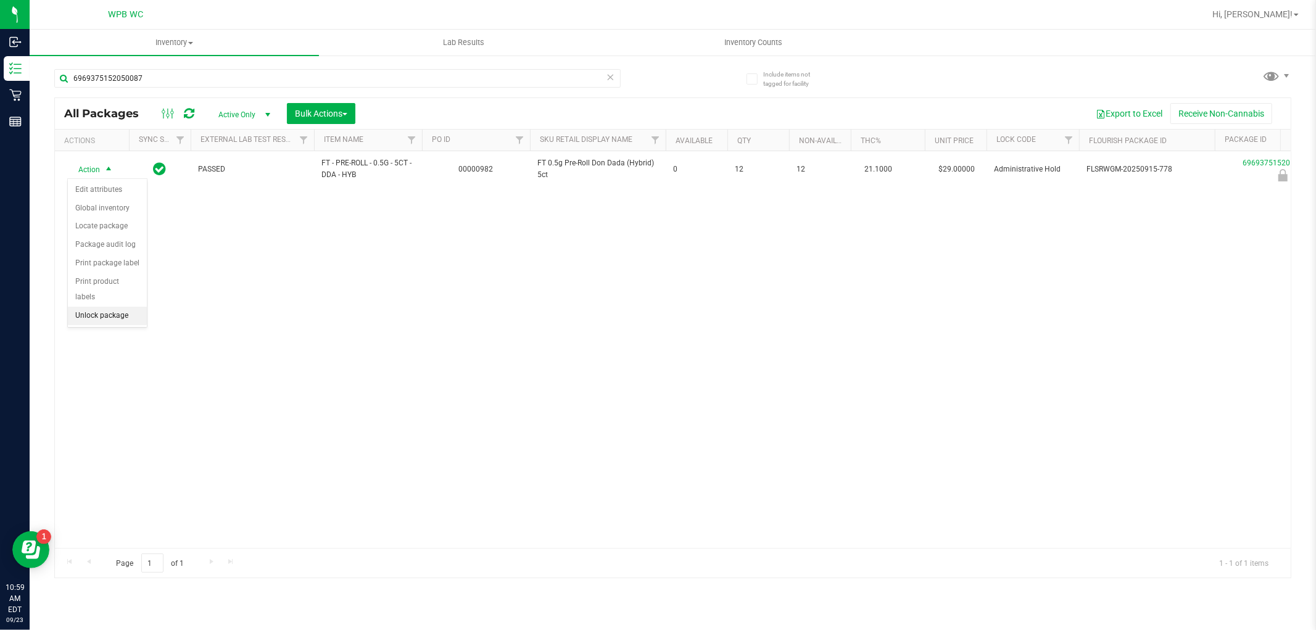
click at [101, 320] on li "Unlock package" at bounding box center [107, 316] width 79 height 19
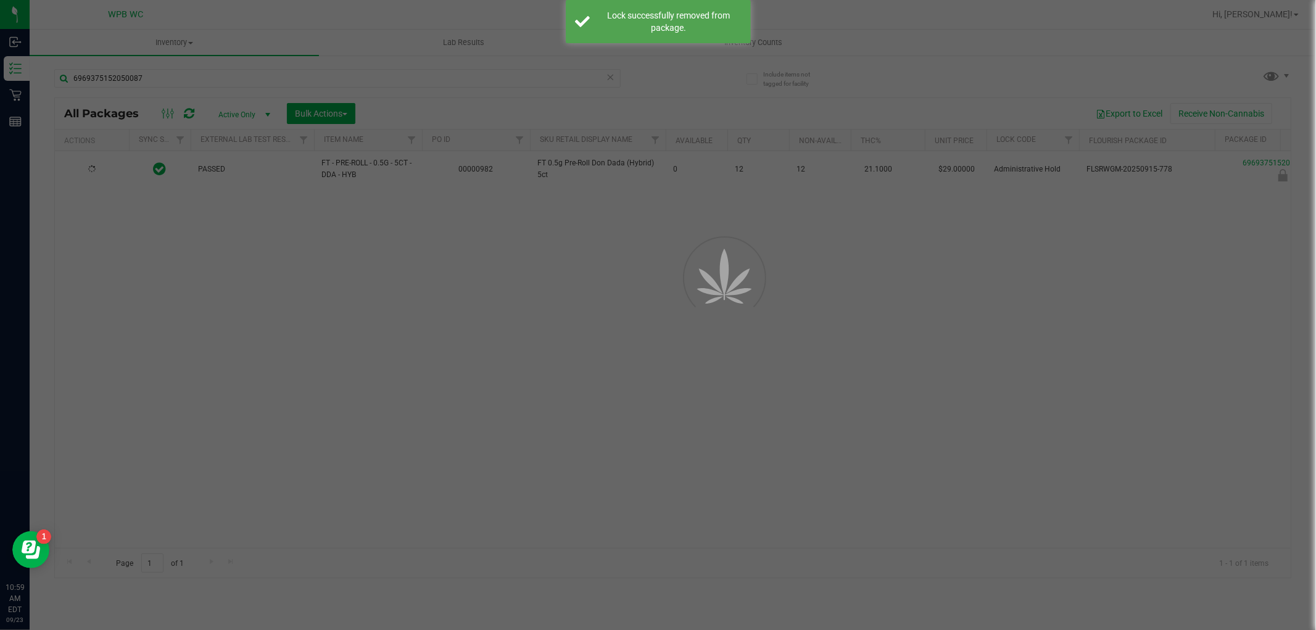
drag, startPoint x: 276, startPoint y: 453, endPoint x: 273, endPoint y: 447, distance: 6.9
drag, startPoint x: 273, startPoint y: 447, endPoint x: 804, endPoint y: 470, distance: 531.2
click at [805, 477] on div at bounding box center [658, 315] width 1316 height 630
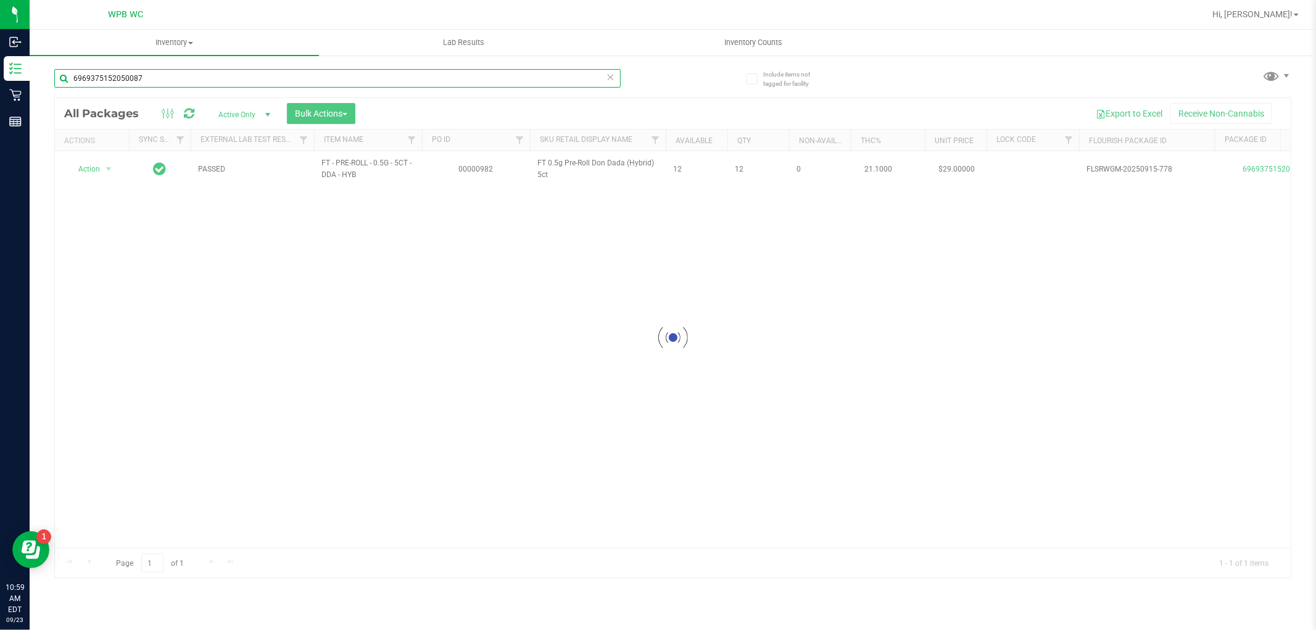
click at [157, 81] on input "6969375152050087" at bounding box center [337, 78] width 566 height 19
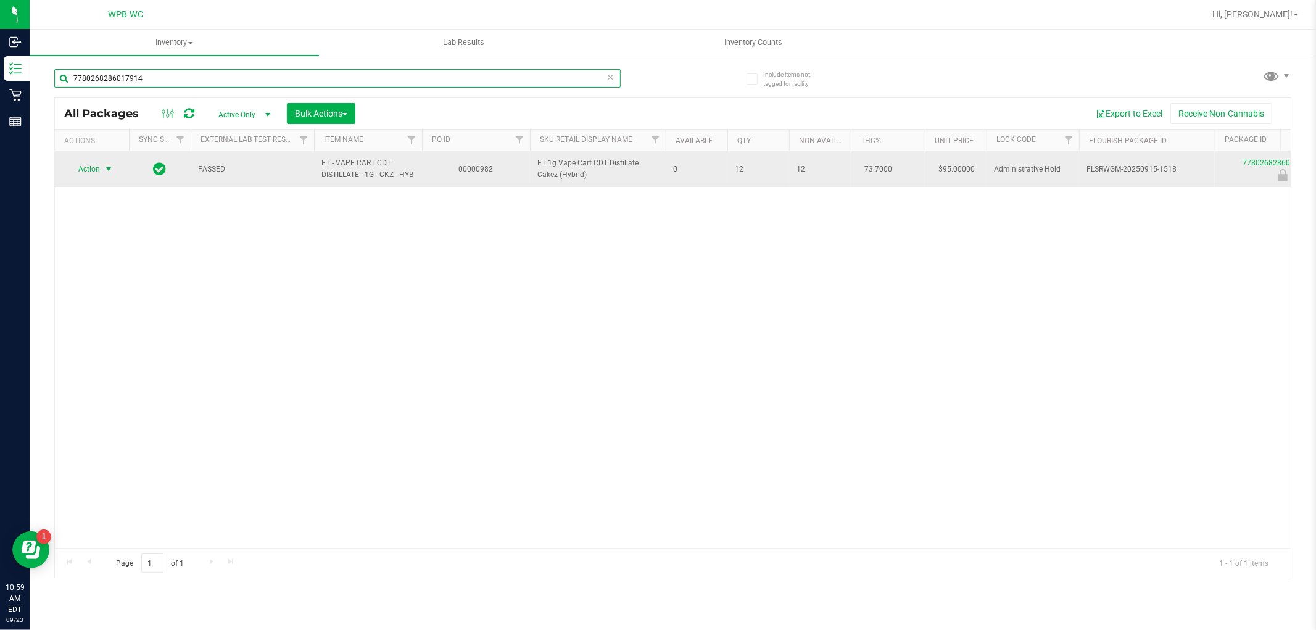
type input "7780268286017914"
click at [102, 172] on span "select" at bounding box center [108, 168] width 15 height 17
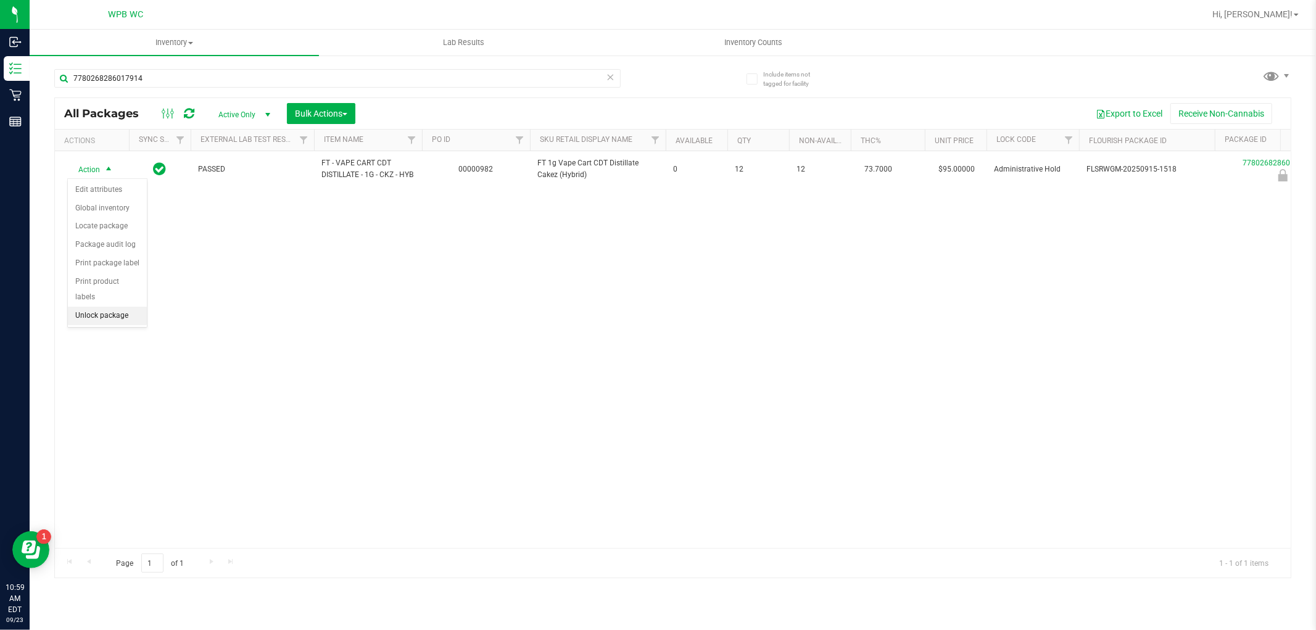
click at [102, 313] on li "Unlock package" at bounding box center [107, 316] width 79 height 19
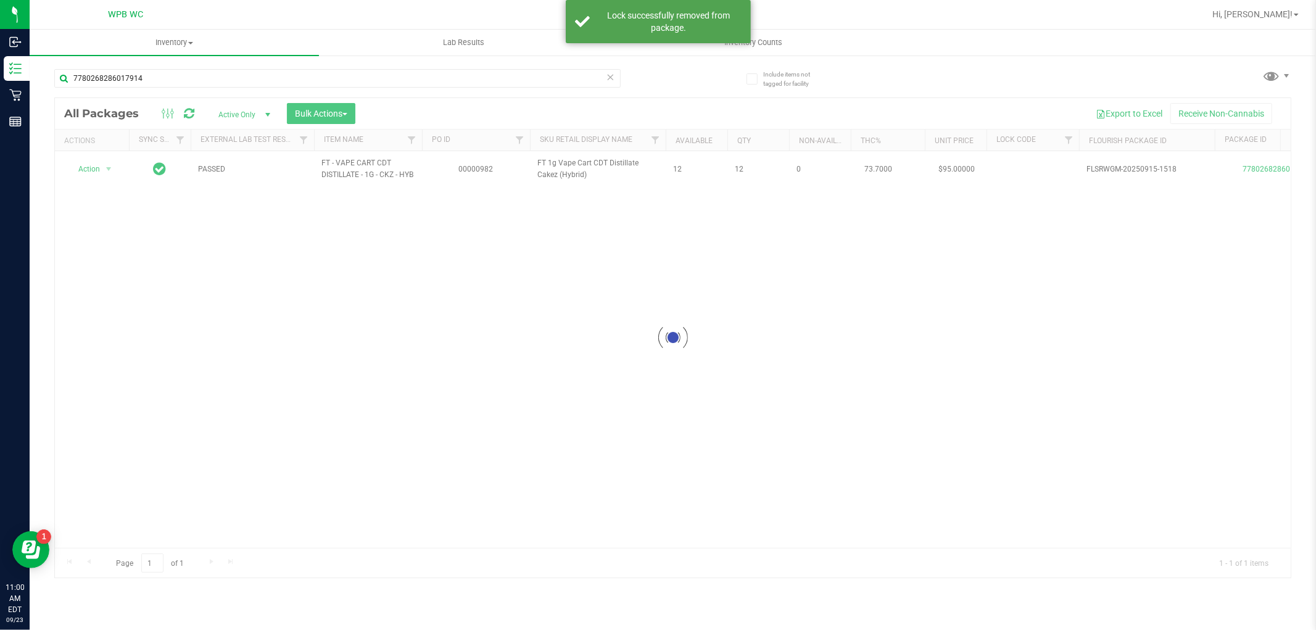
click at [273, 359] on div at bounding box center [673, 337] width 1236 height 479
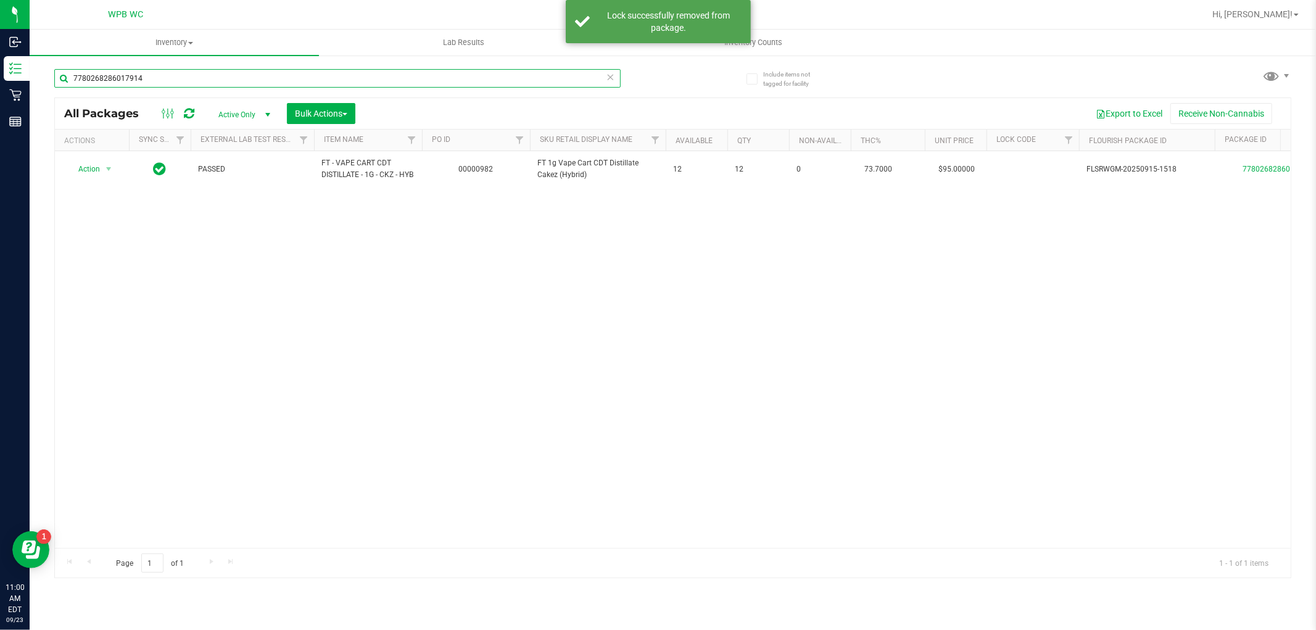
click at [218, 77] on input "7780268286017914" at bounding box center [337, 78] width 566 height 19
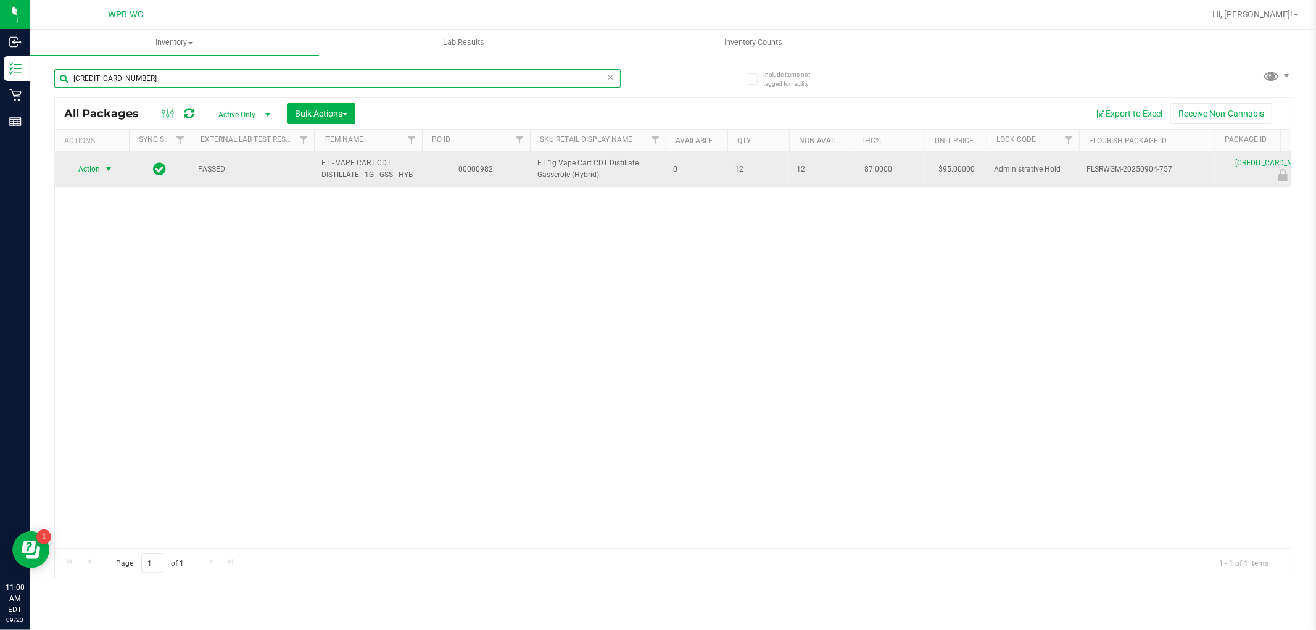
type input "[CREDIT_CARD_NUMBER]"
click at [100, 170] on span "Action" at bounding box center [83, 168] width 33 height 17
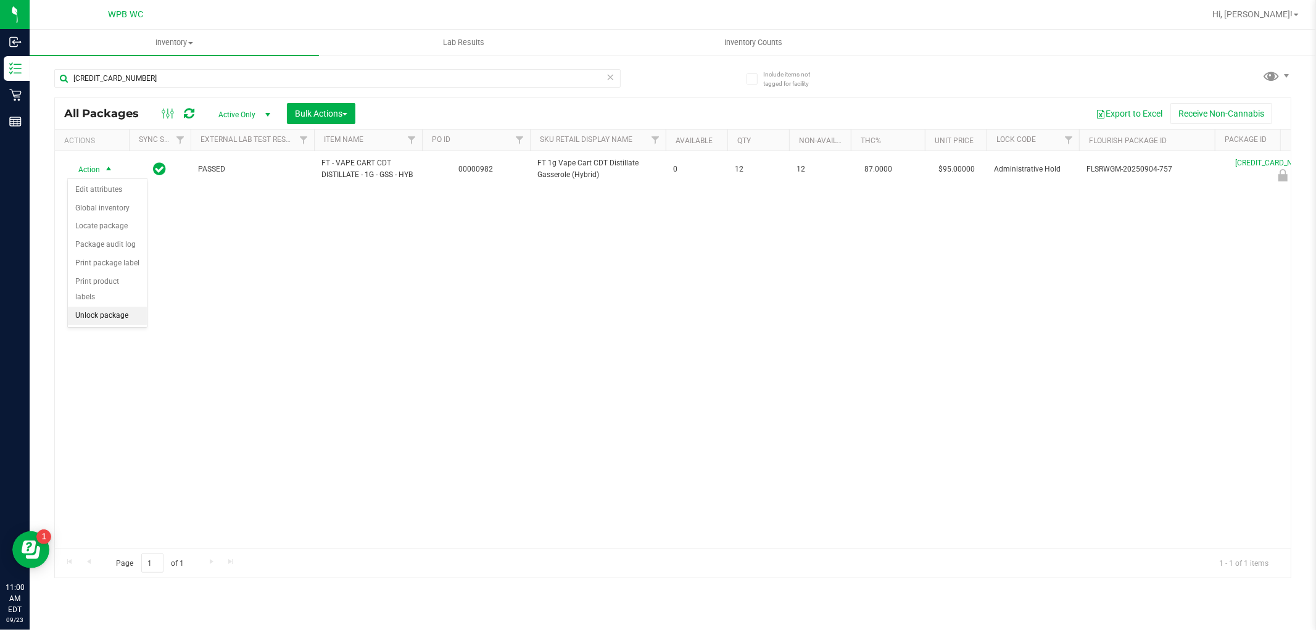
click at [115, 318] on li "Unlock package" at bounding box center [107, 316] width 79 height 19
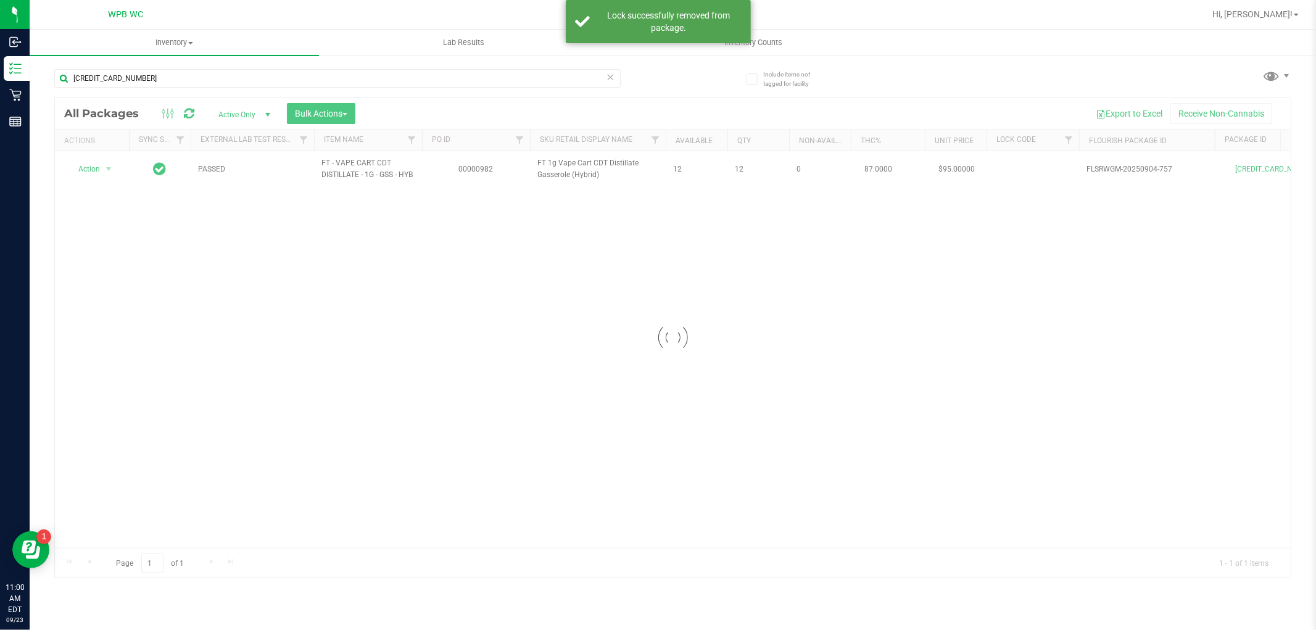
click at [362, 323] on div "Loading... Action Action Create package Edit attributes Global inventory Locate…" at bounding box center [673, 349] width 1236 height 397
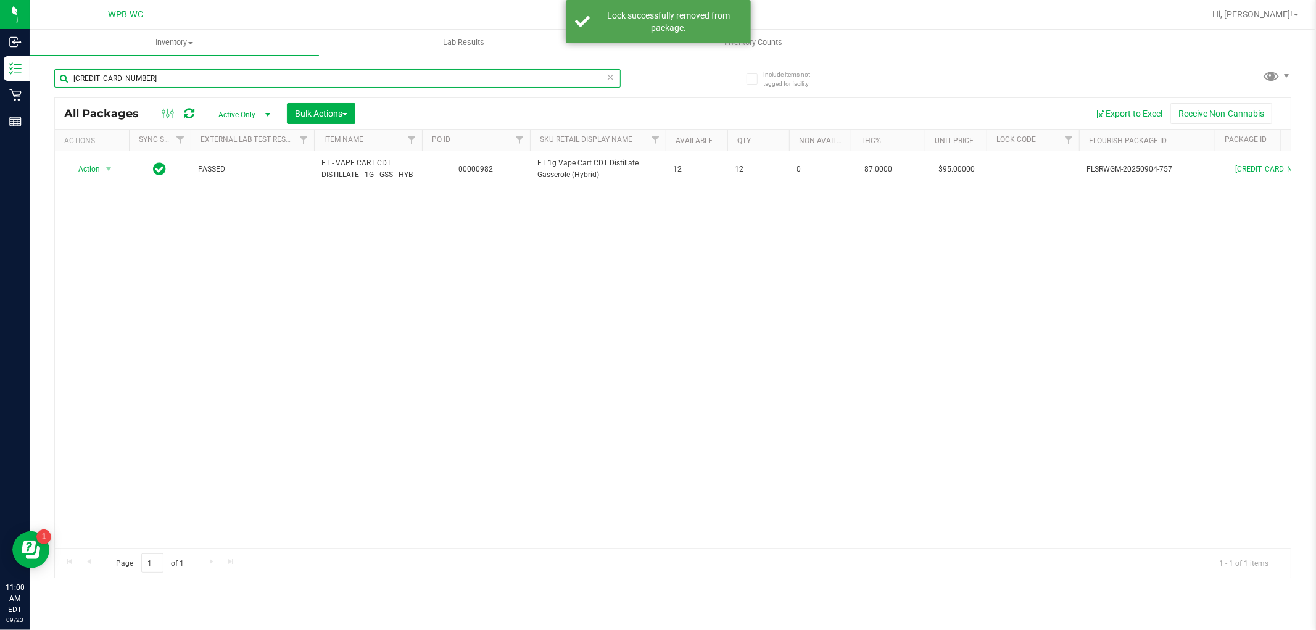
click at [196, 75] on input "[CREDIT_CARD_NUMBER]" at bounding box center [337, 78] width 566 height 19
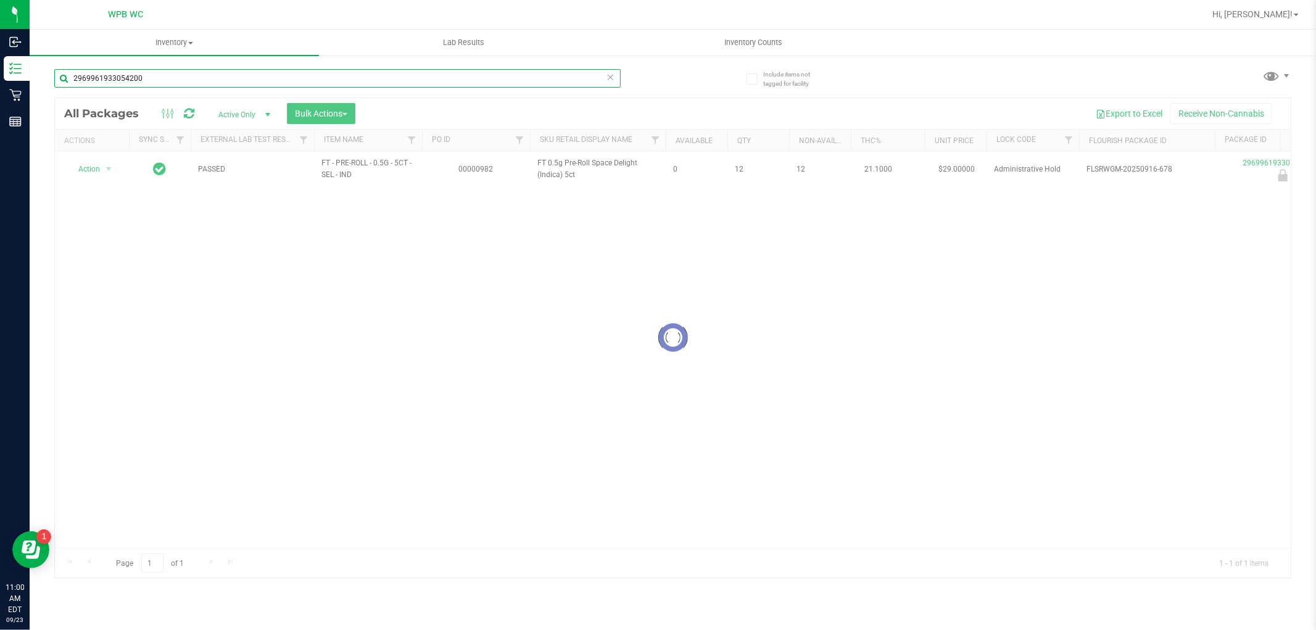
type input "2969961933054200"
click at [421, 286] on div at bounding box center [673, 337] width 1236 height 479
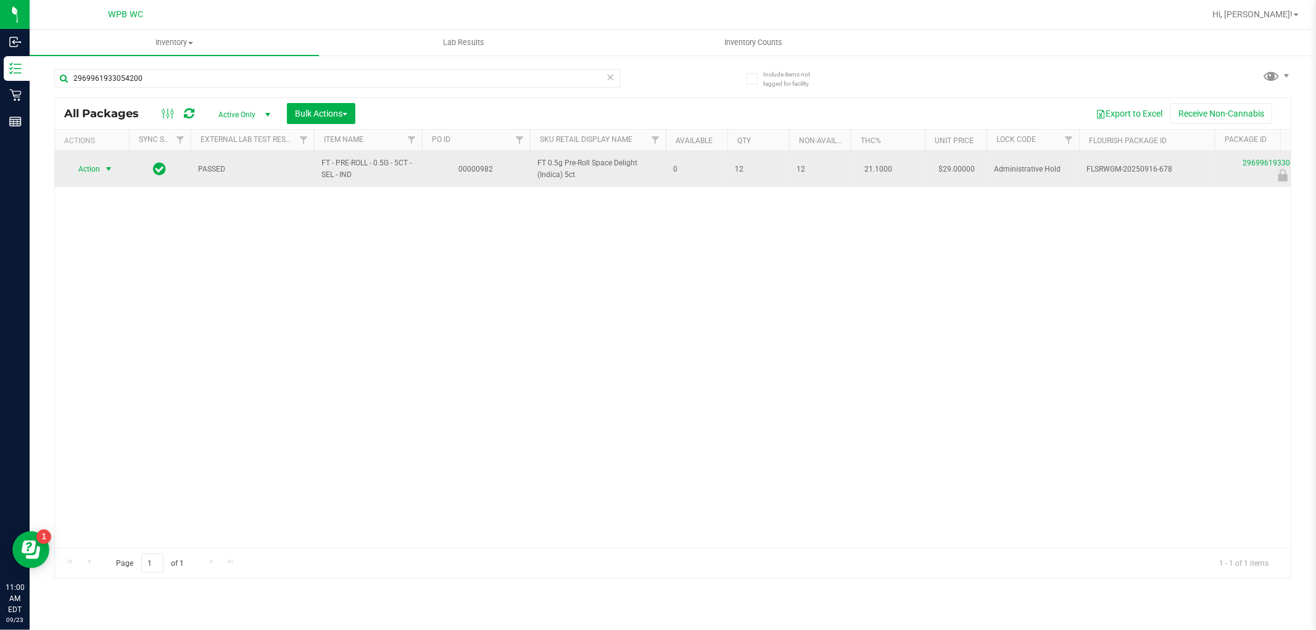
click at [95, 174] on span "Action" at bounding box center [83, 168] width 33 height 17
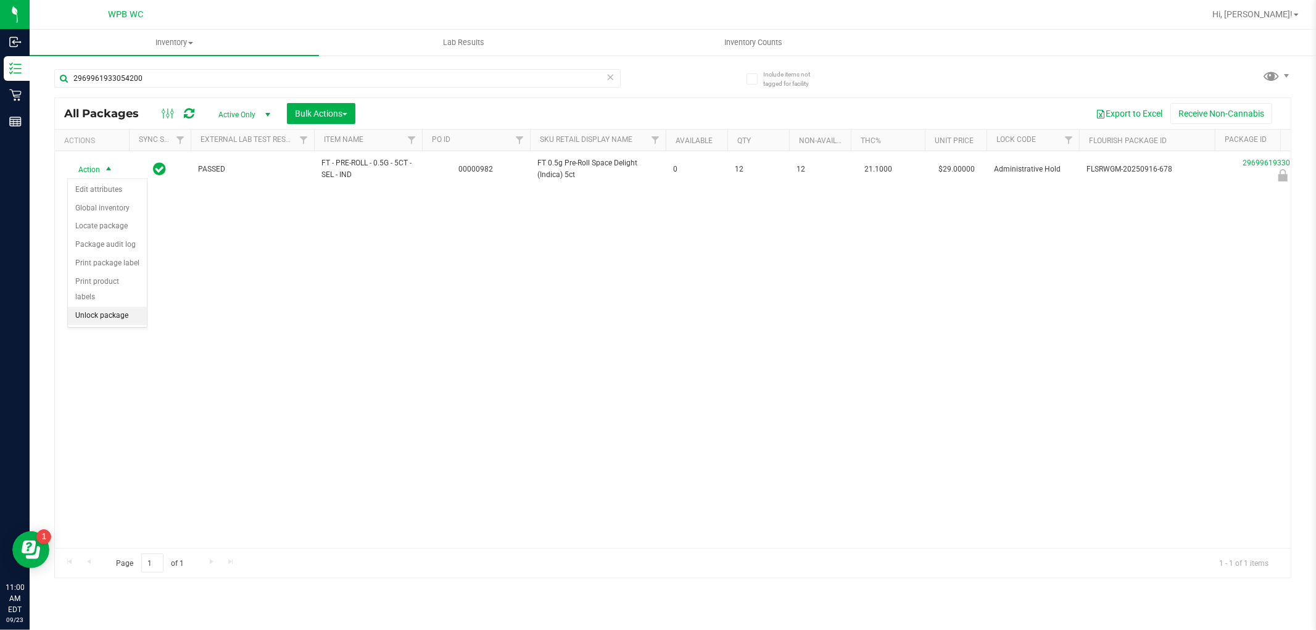
click at [104, 313] on li "Unlock package" at bounding box center [107, 316] width 79 height 19
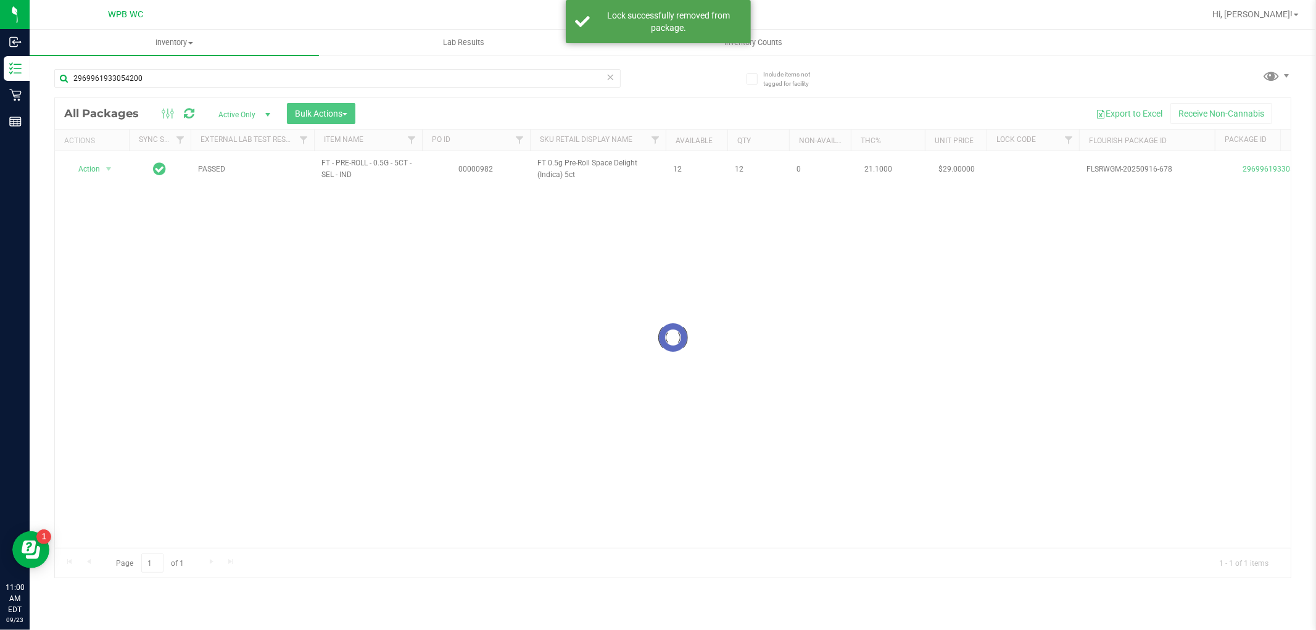
click at [521, 370] on div at bounding box center [673, 337] width 1236 height 479
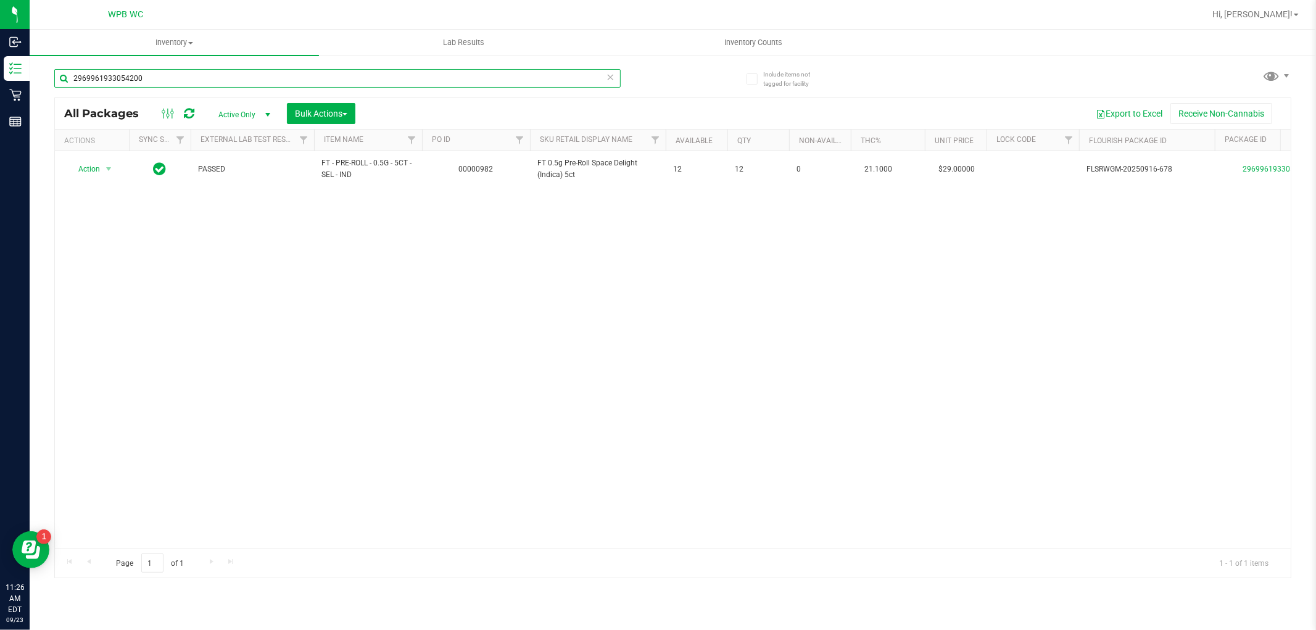
click at [233, 75] on input "2969961933054200" at bounding box center [337, 78] width 566 height 19
type input "4007780156752718"
